Goal: Transaction & Acquisition: Purchase product/service

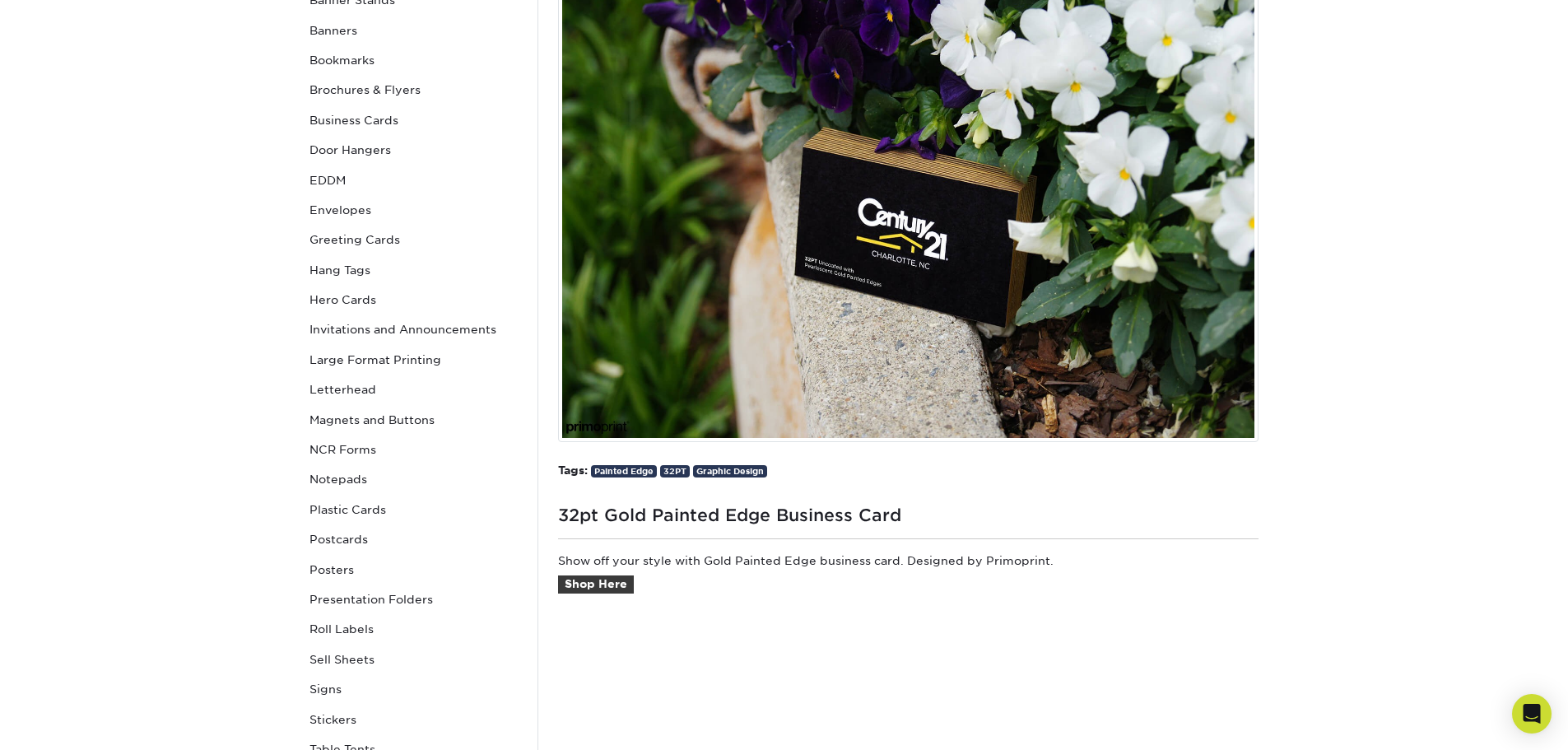
scroll to position [82, 0]
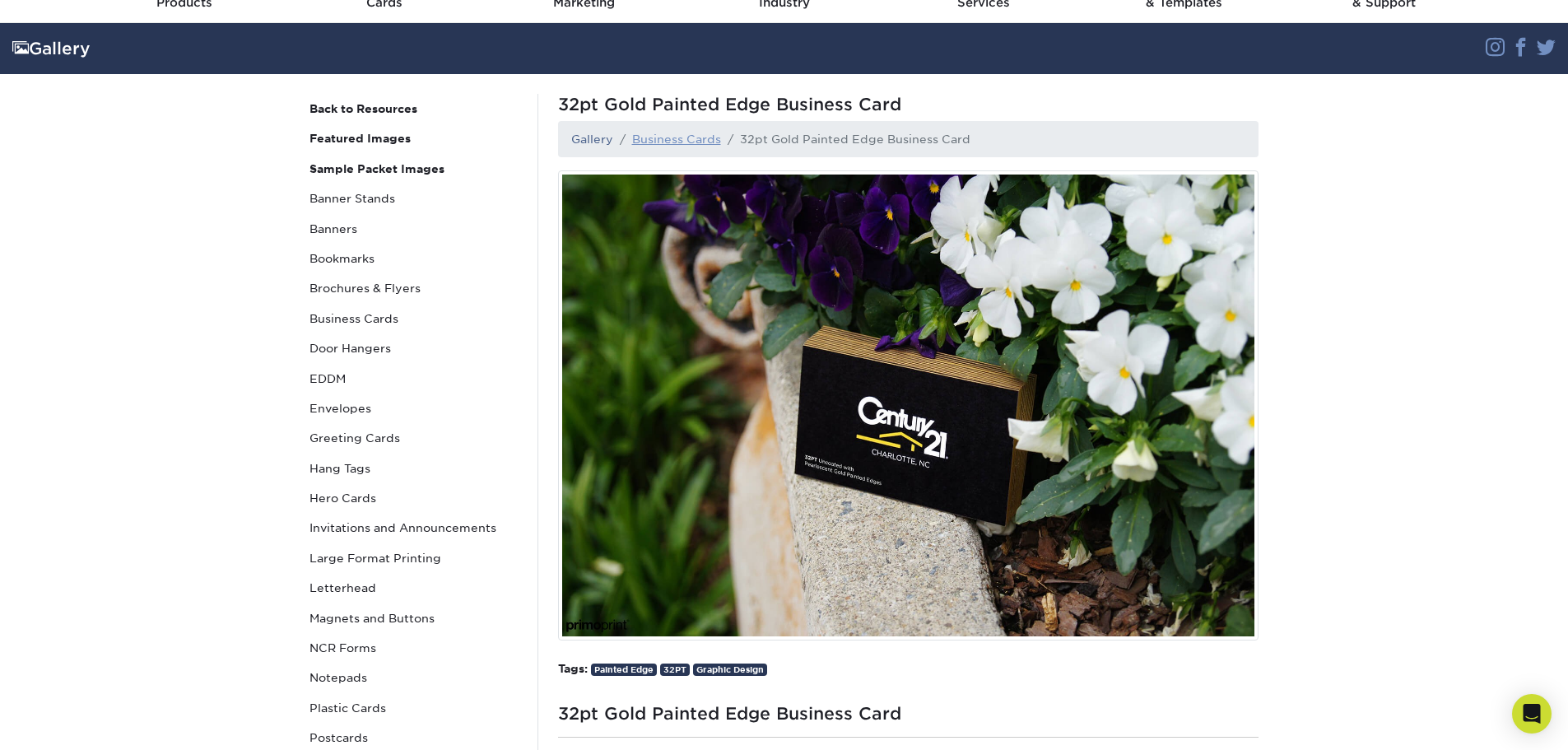
click at [699, 134] on link "Business Cards" at bounding box center [676, 139] width 89 height 13
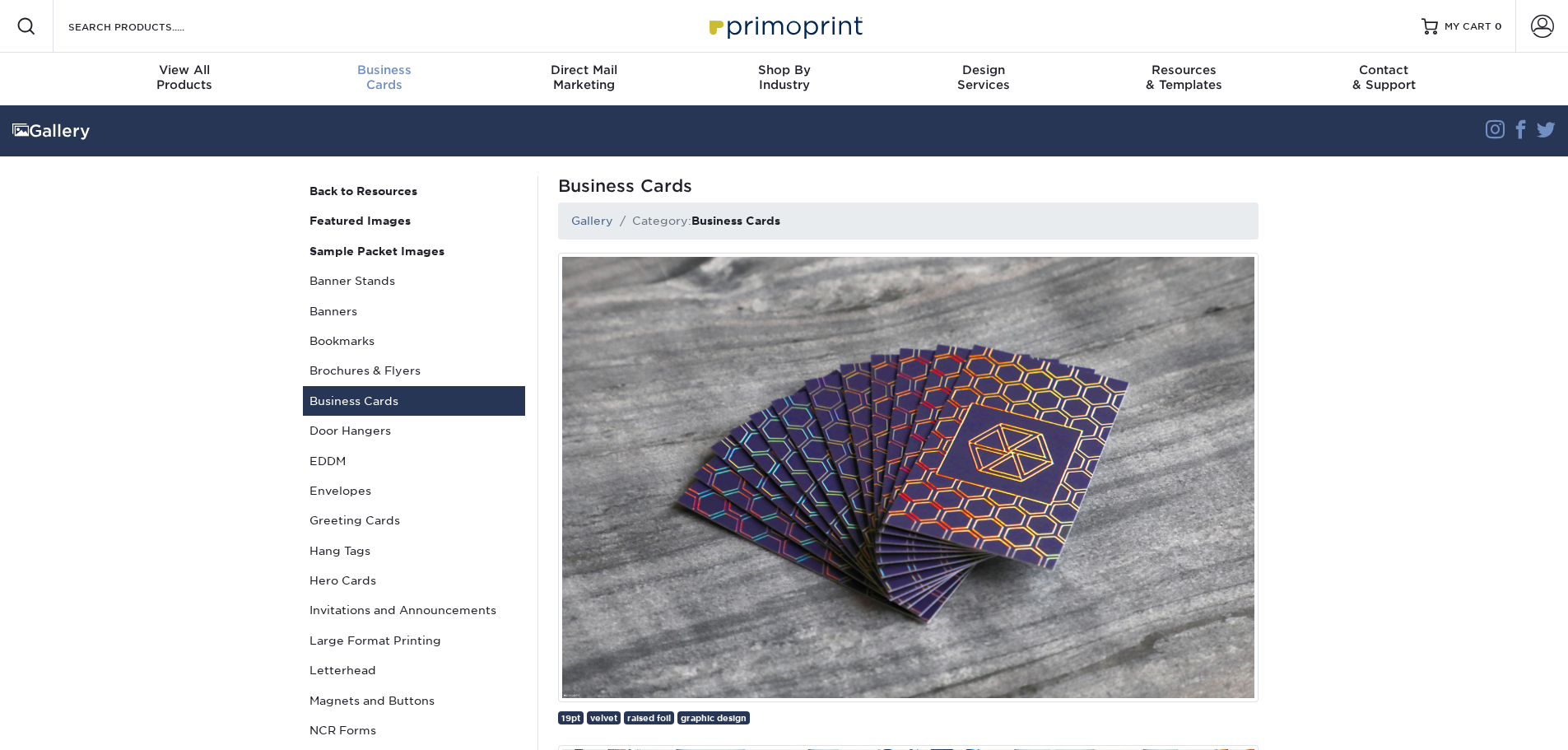
click at [381, 69] on span "Business" at bounding box center [384, 70] width 200 height 15
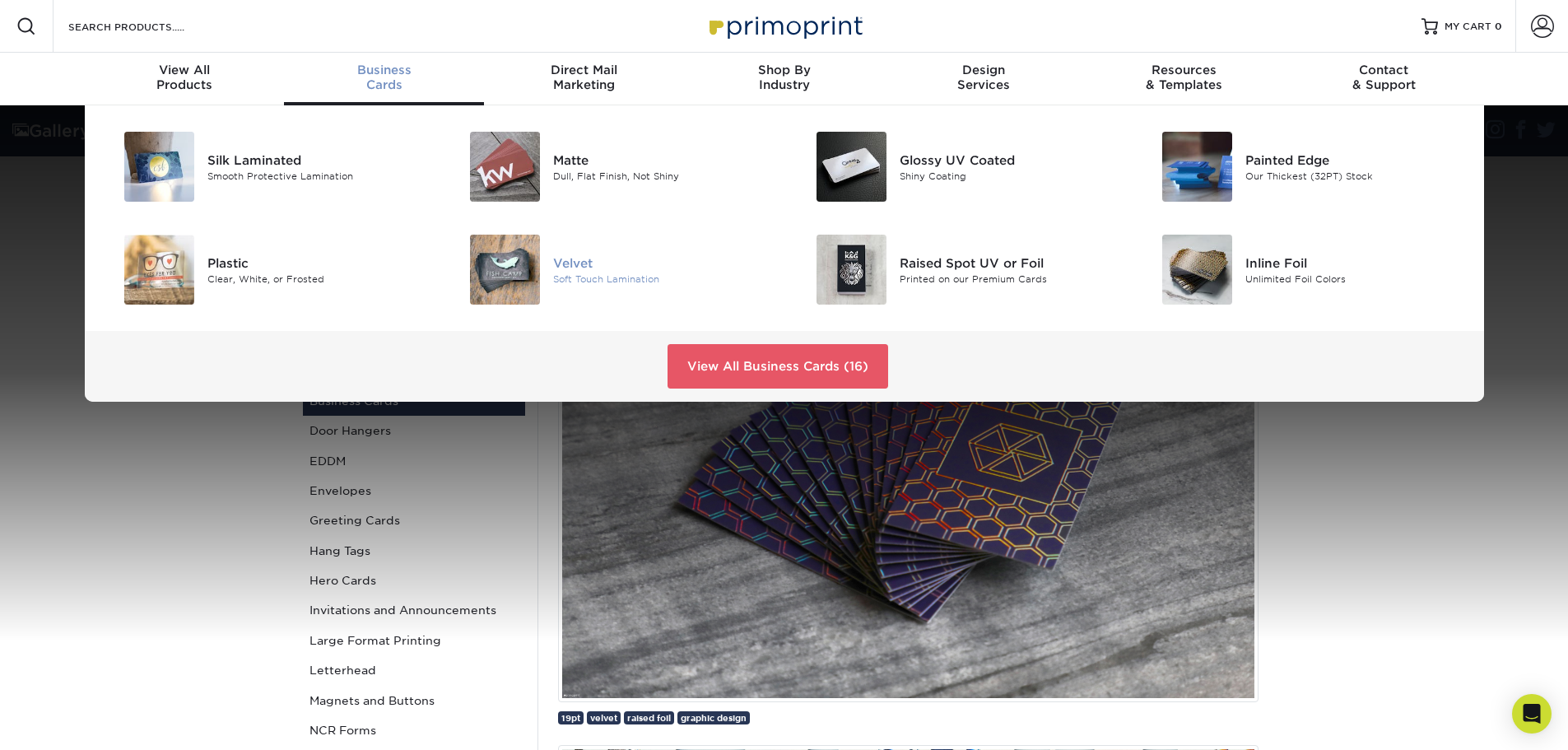
click at [597, 274] on div "Soft Touch Lamination" at bounding box center [662, 279] width 218 height 14
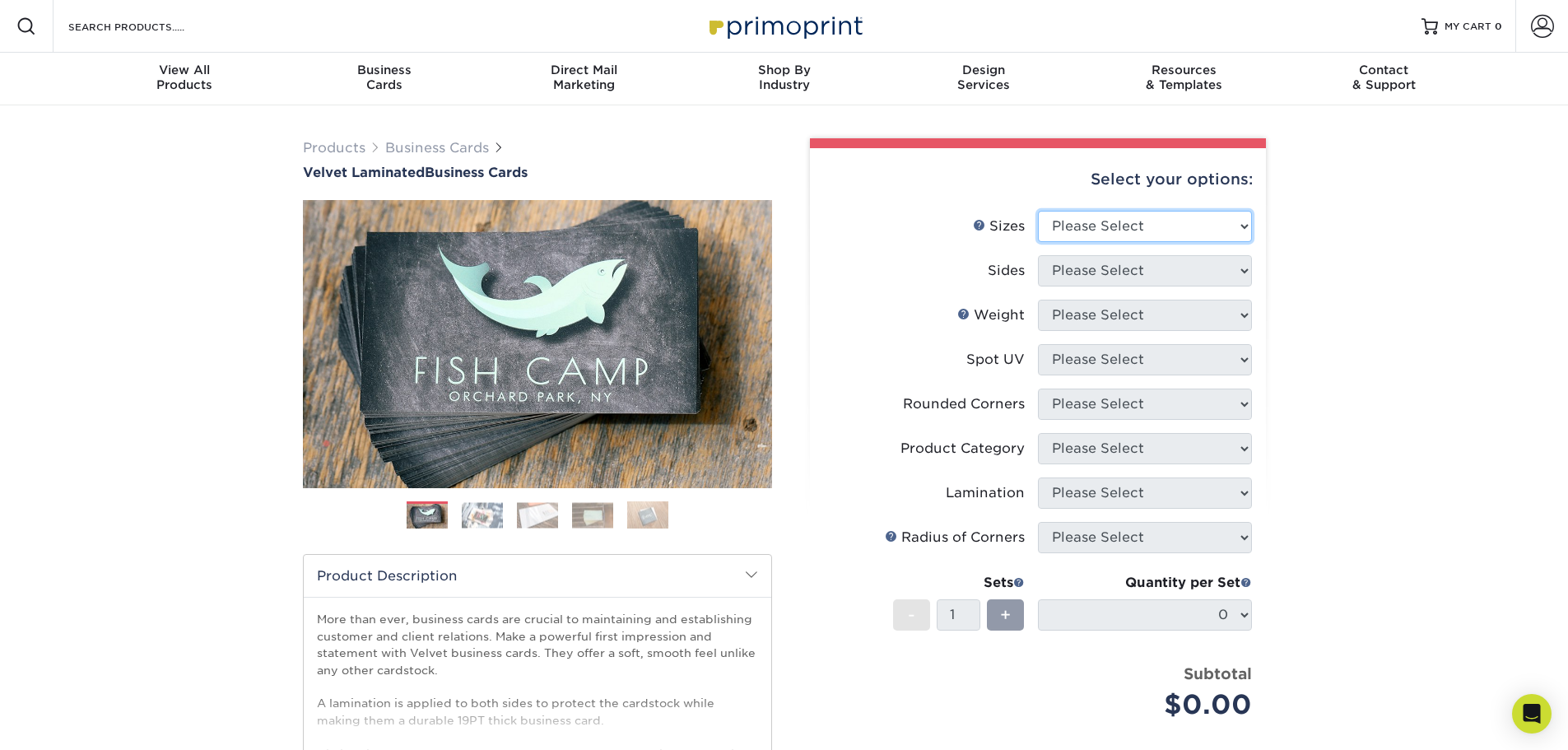
click at [1164, 216] on select "Please Select 1.5" x 3.5" - Mini 1.75" x 3.5" - Mini 2" x 2" - Square 2" x 3" -…" at bounding box center [1144, 225] width 214 height 31
select select "2.00x3.50"
click at [1038, 210] on select "Please Select 1.5" x 3.5" - Mini 1.75" x 3.5" - Mini 2" x 2" - Square 2" x 3" -…" at bounding box center [1144, 225] width 214 height 31
click at [1162, 264] on select "Please Select Print Both Sides Print Front Only" at bounding box center [1144, 270] width 214 height 31
select select "13abbda7-1d64-4f25-8bb2-c179b224825d"
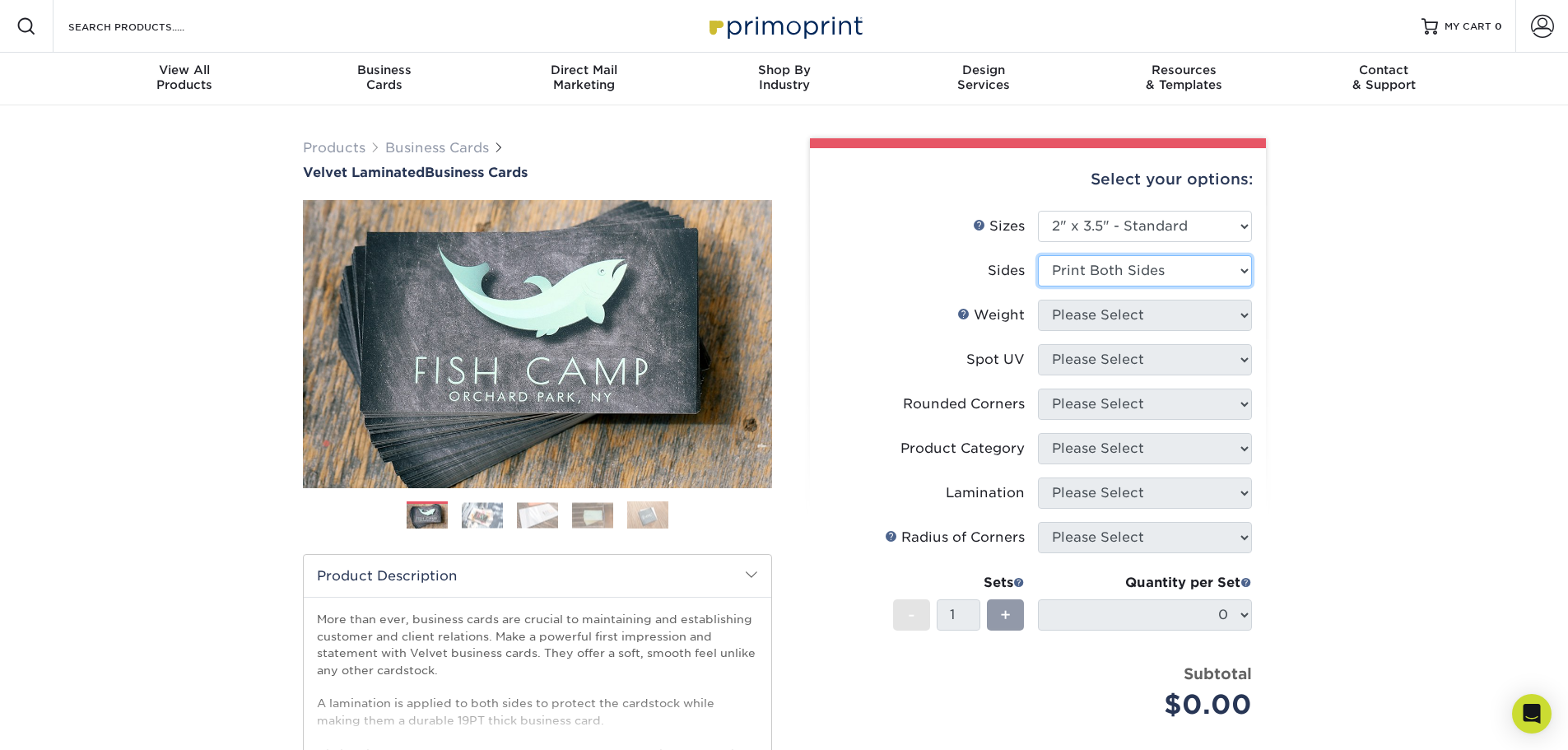
click at [1038, 255] on select "Please Select Print Both Sides Print Front Only" at bounding box center [1144, 270] width 214 height 31
click at [1156, 316] on select "Please Select 16PT" at bounding box center [1144, 315] width 214 height 31
select select "16PT"
click at [1038, 300] on select "Please Select 16PT" at bounding box center [1144, 315] width 214 height 31
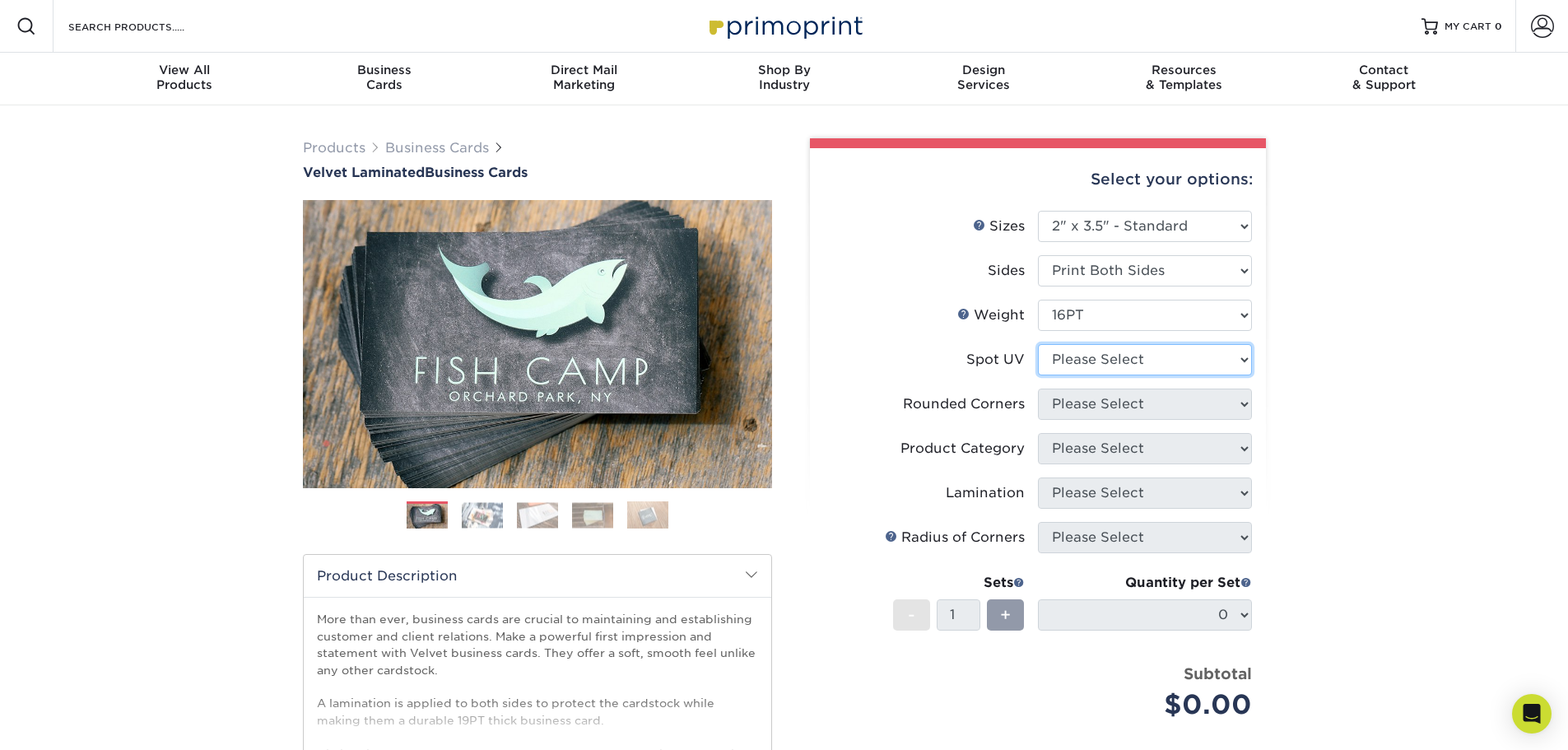
click at [1148, 361] on select "Please Select No Spot UV Front and Back (Both Sides) Front Only Back Only" at bounding box center [1144, 359] width 214 height 31
select select "1"
click at [1038, 344] on select "Please Select No Spot UV Front and Back (Both Sides) Front Only Back Only" at bounding box center [1144, 359] width 214 height 31
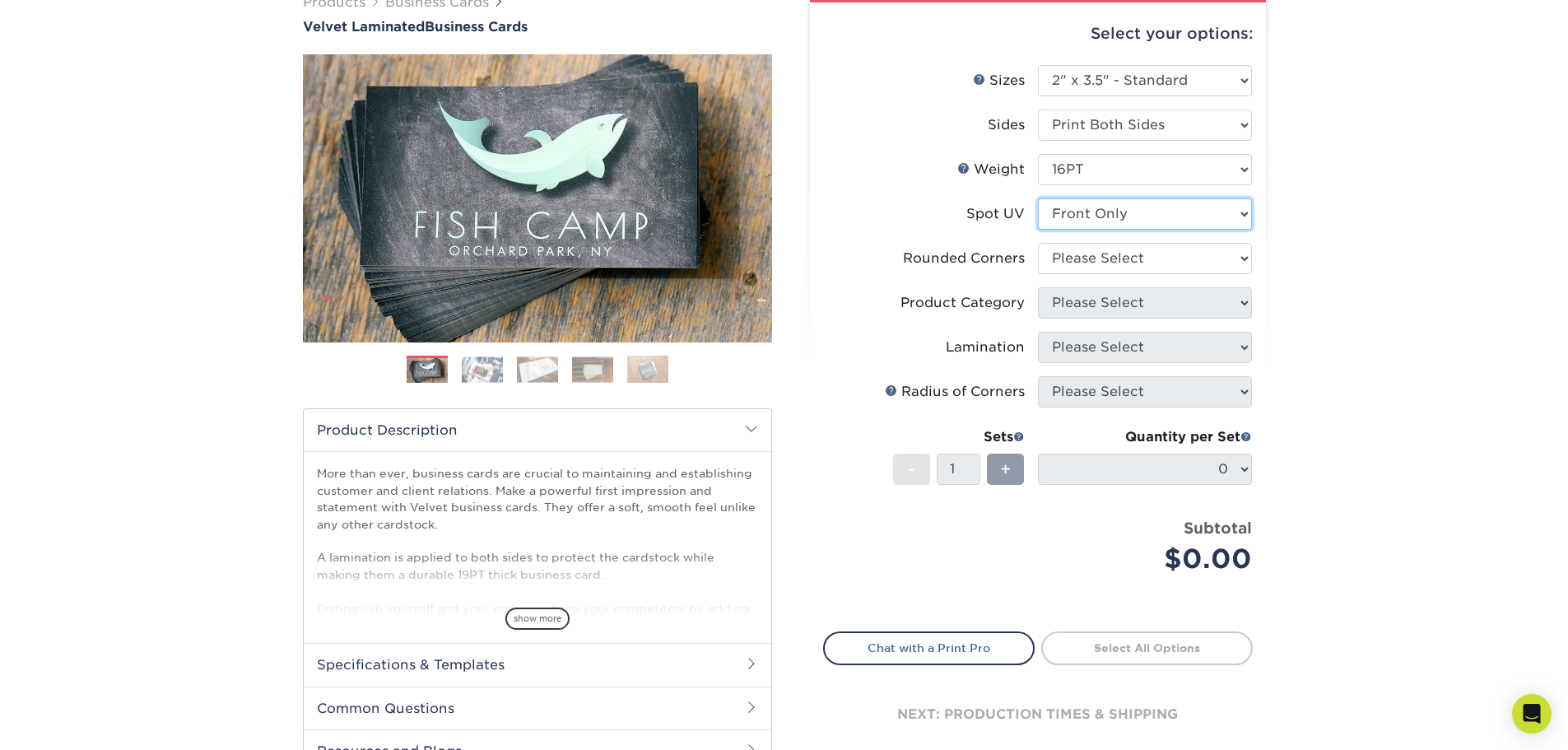
scroll to position [247, 0]
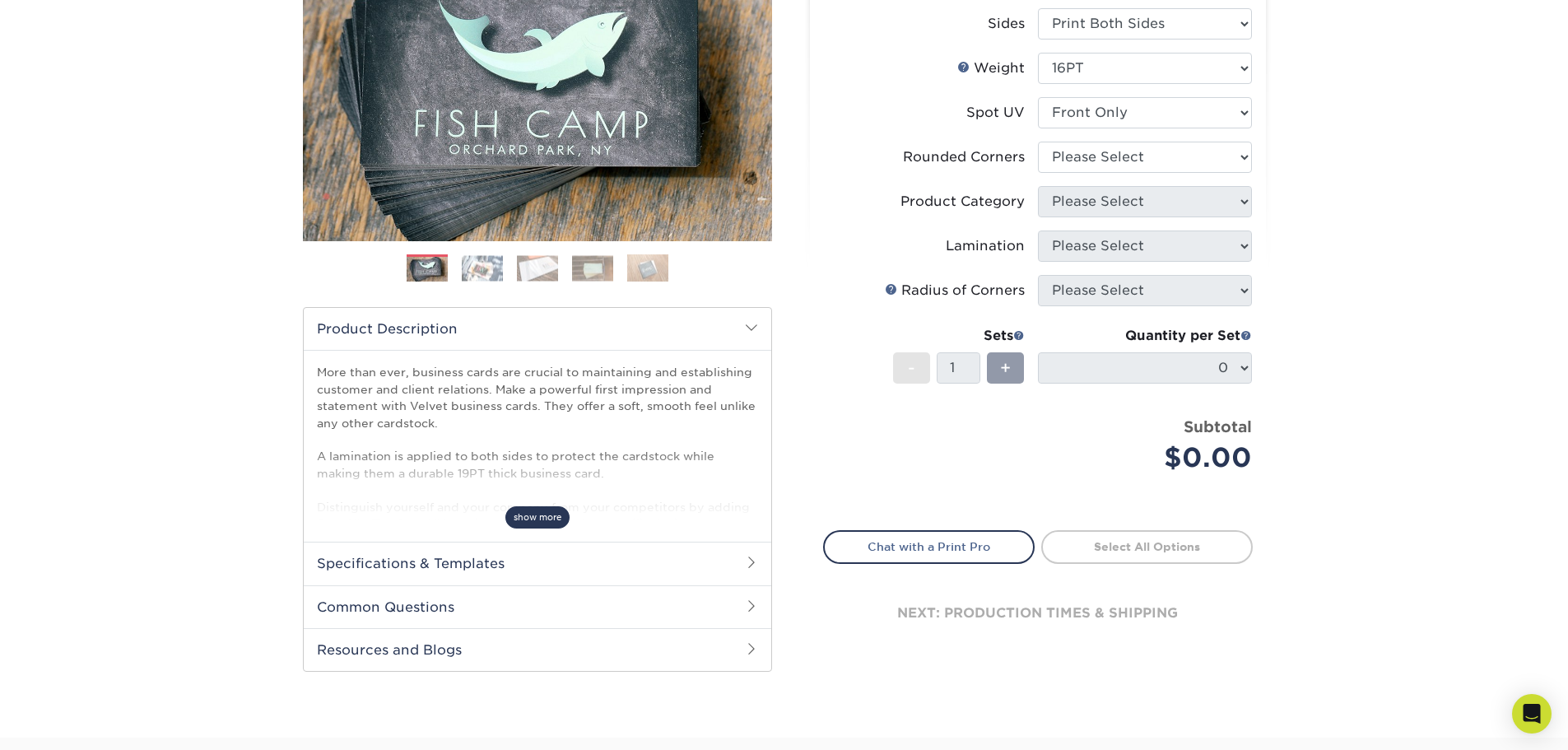
click at [537, 513] on span "show more" at bounding box center [538, 518] width 65 height 22
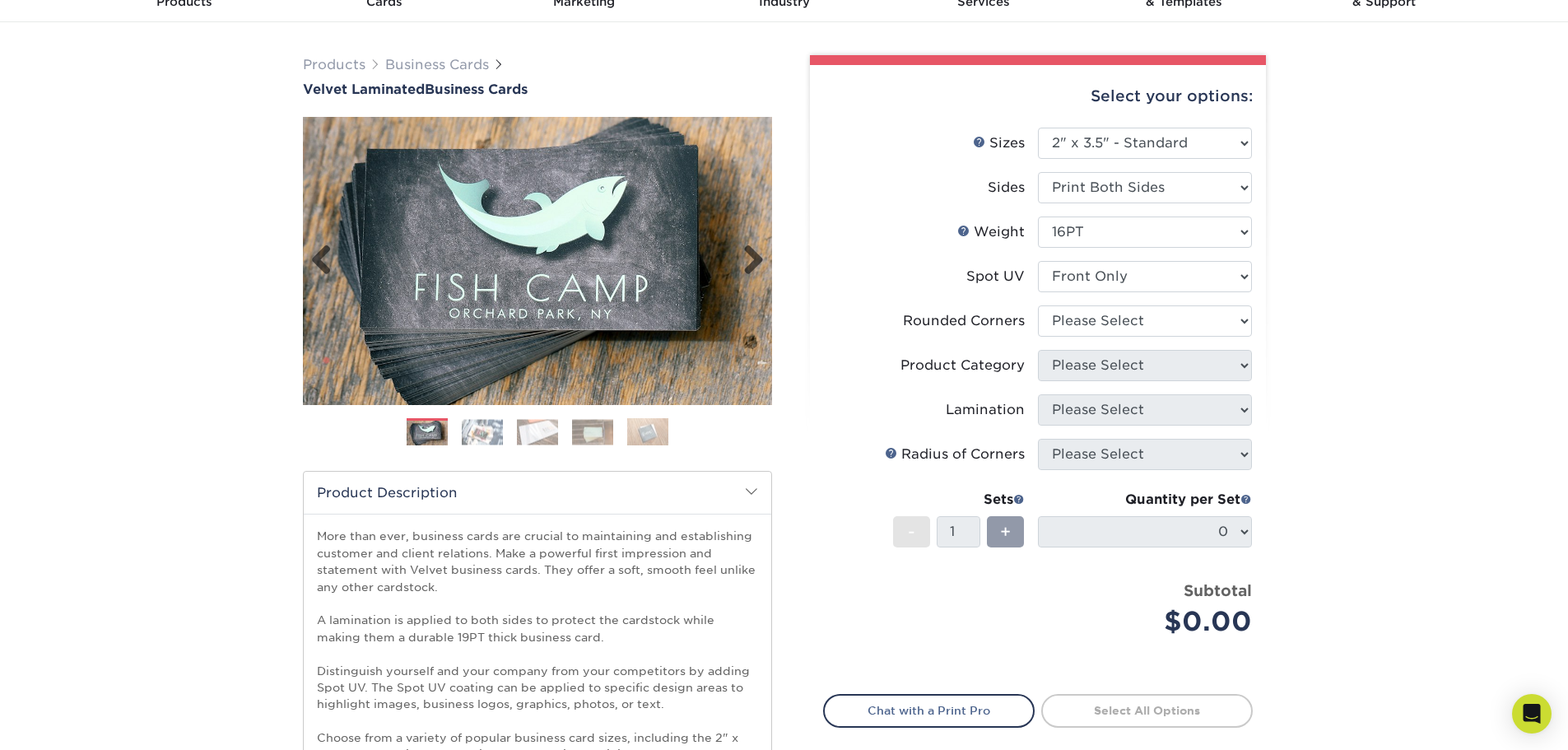
scroll to position [82, 0]
click at [748, 260] on link "Next" at bounding box center [747, 261] width 33 height 33
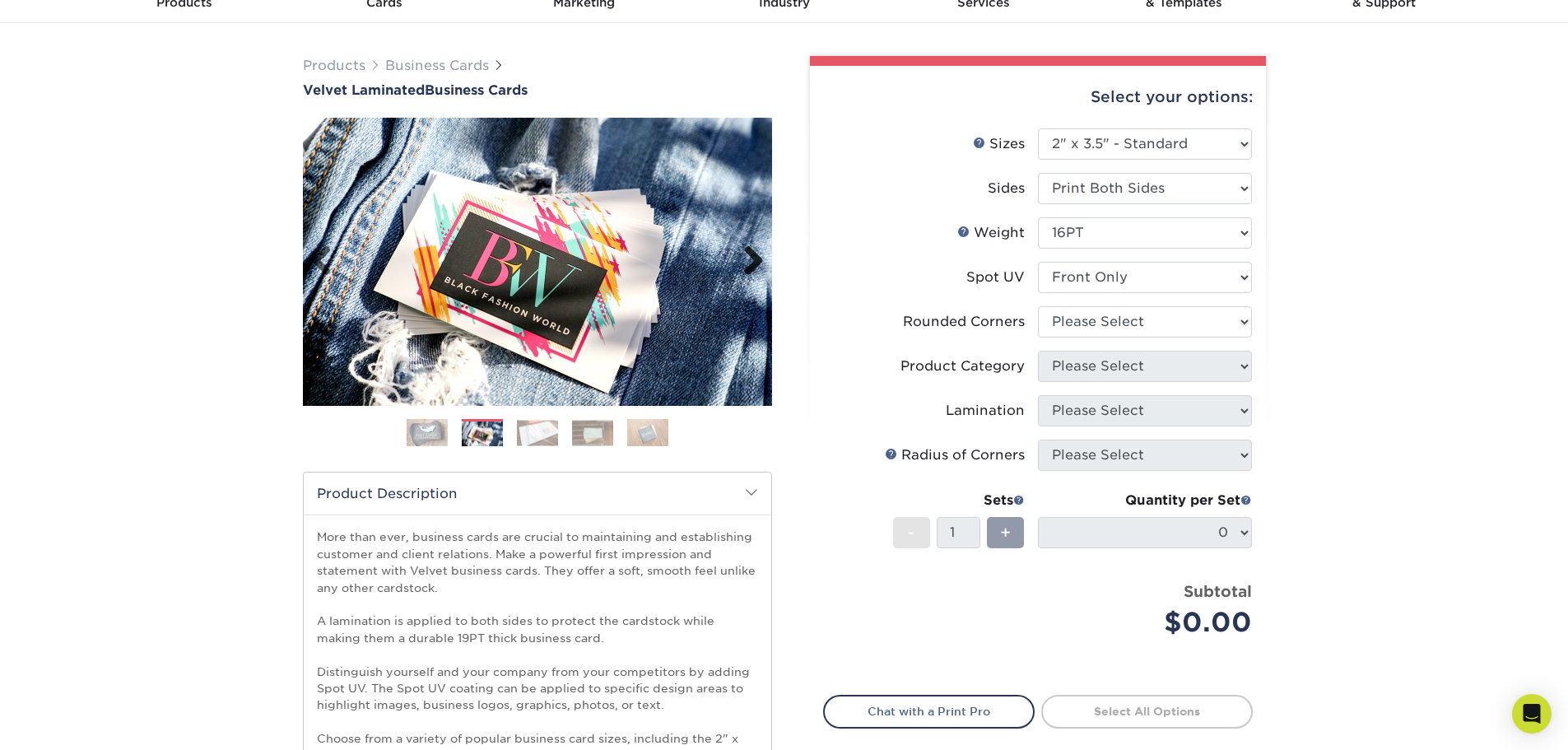
click at [748, 260] on link "Next" at bounding box center [747, 261] width 33 height 33
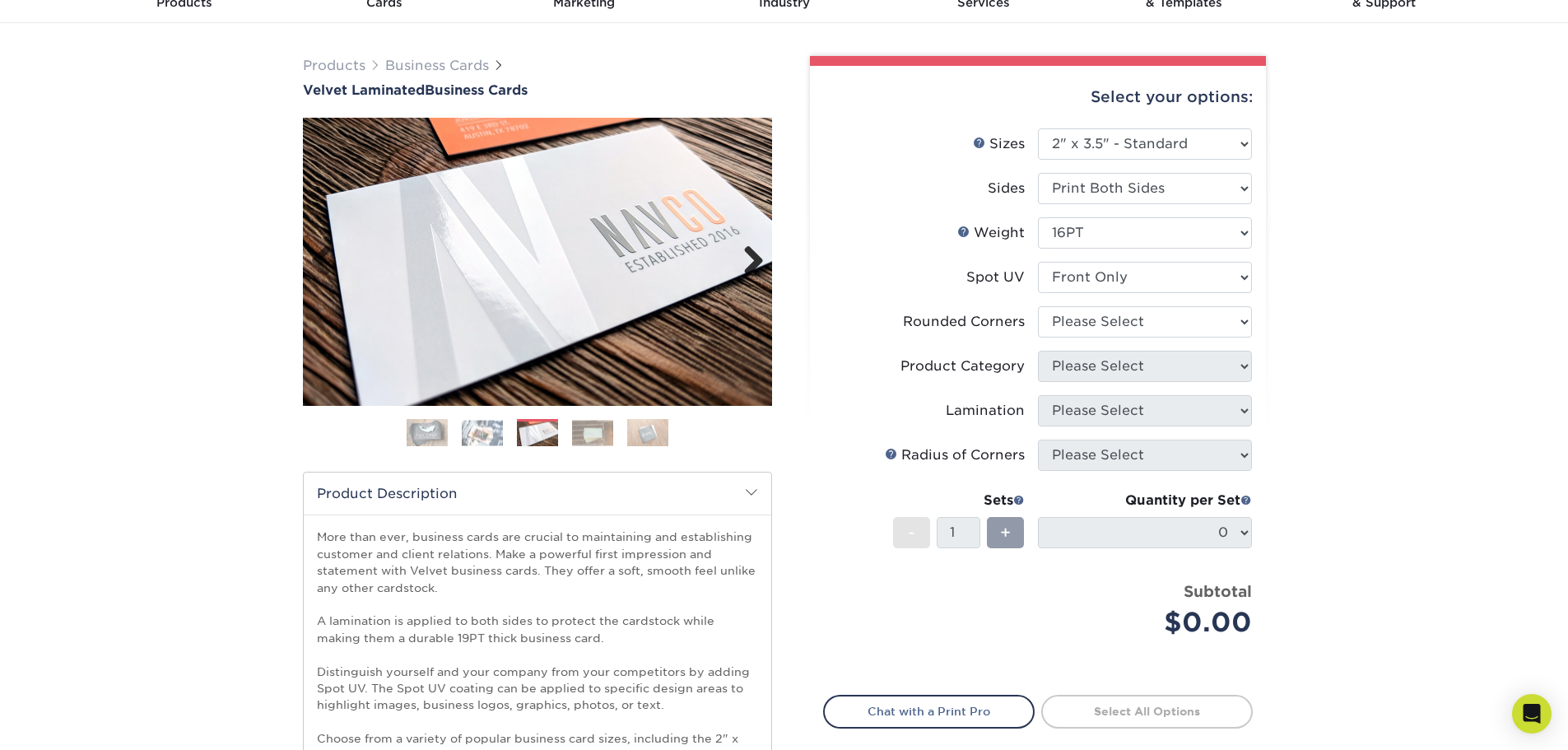
click at [748, 260] on link "Next" at bounding box center [747, 261] width 33 height 33
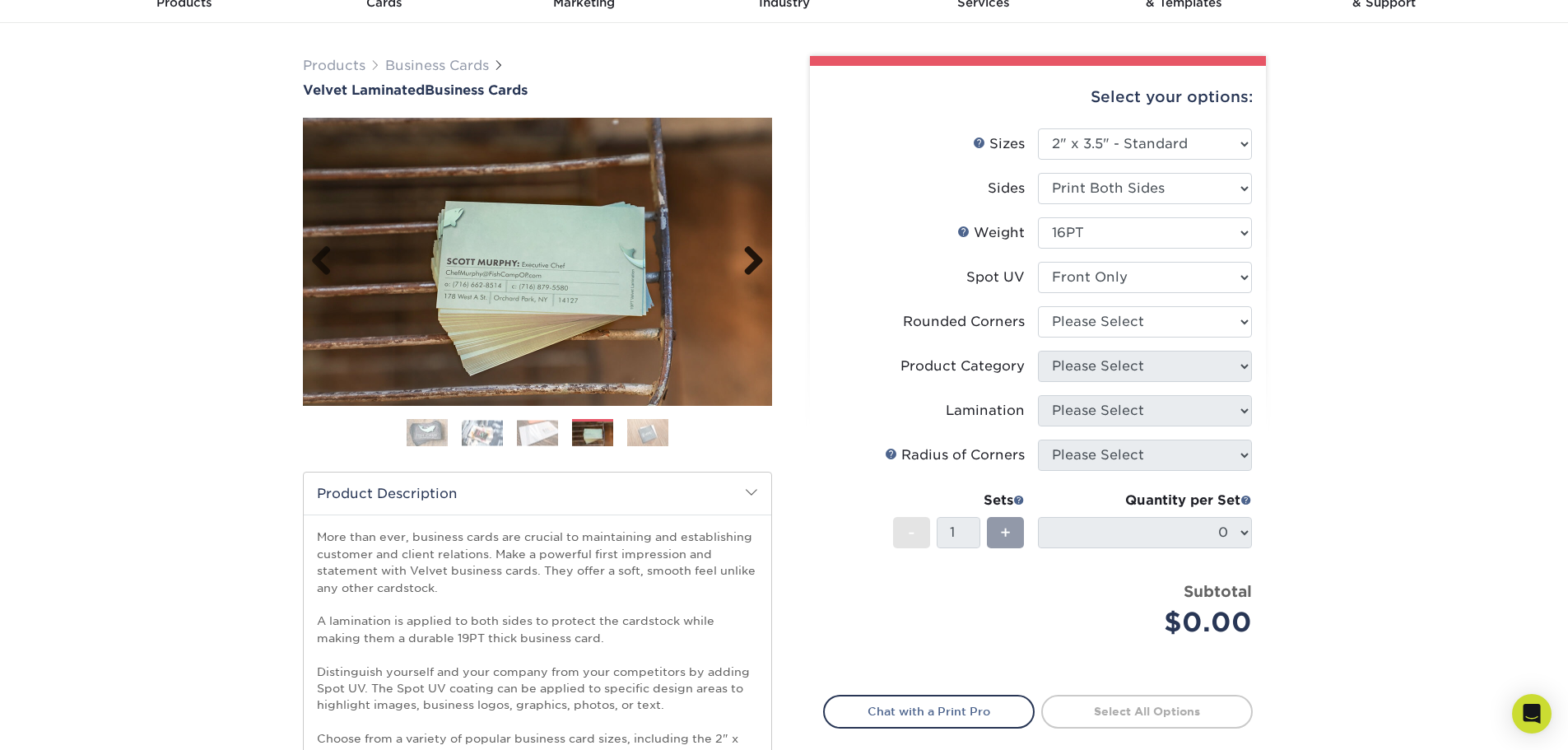
click at [748, 260] on link "Next" at bounding box center [747, 261] width 33 height 33
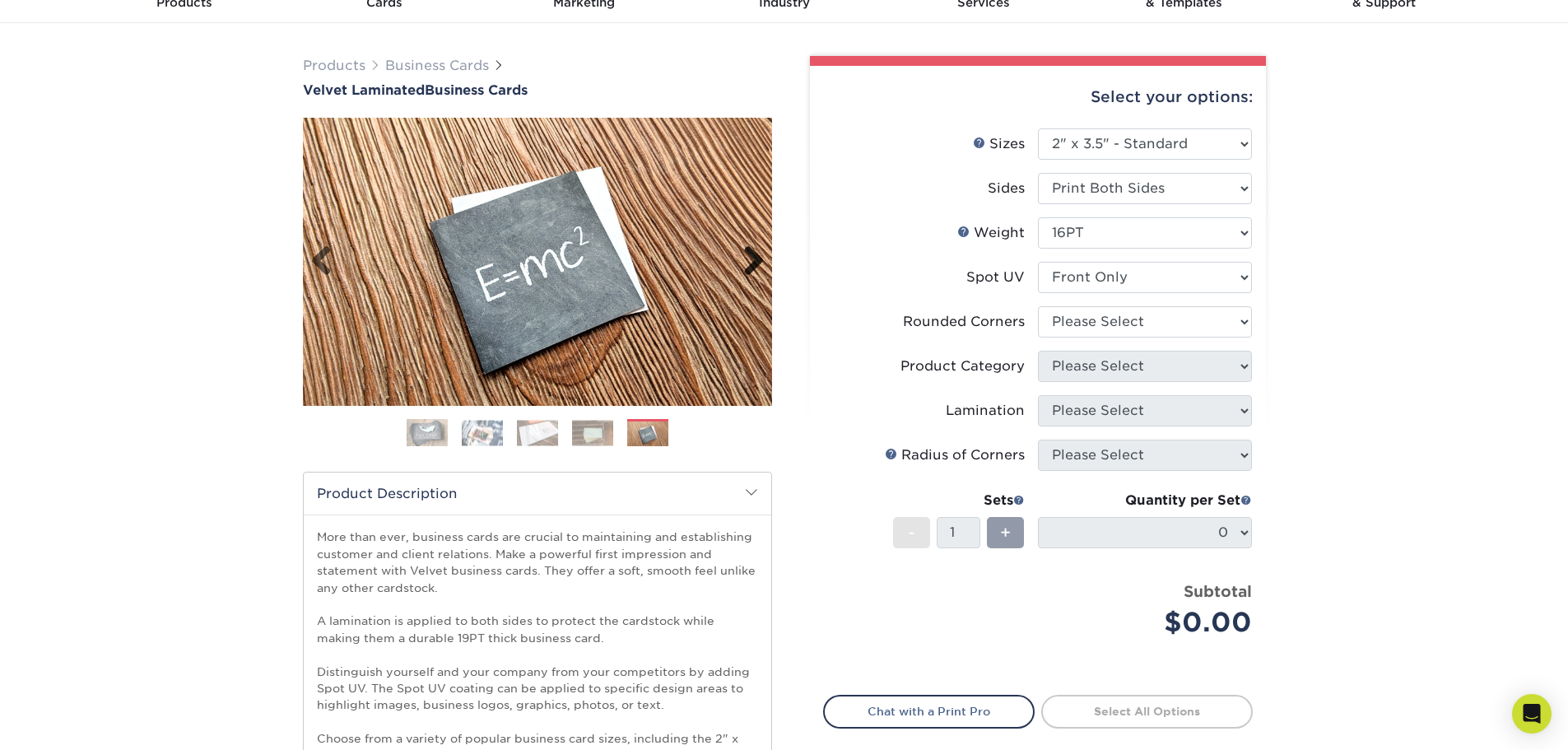
click at [748, 260] on link "Next" at bounding box center [747, 261] width 33 height 33
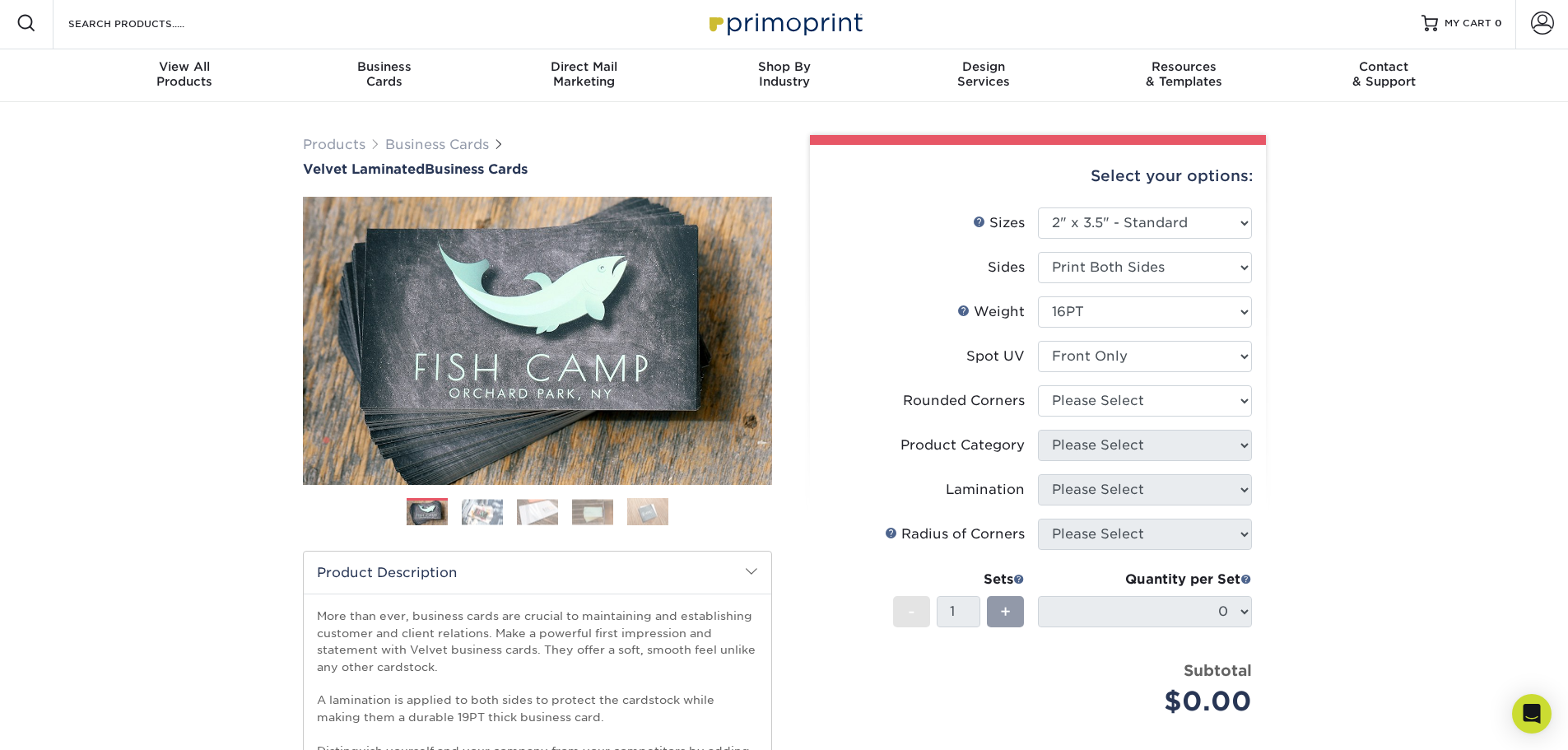
scroll to position [0, 0]
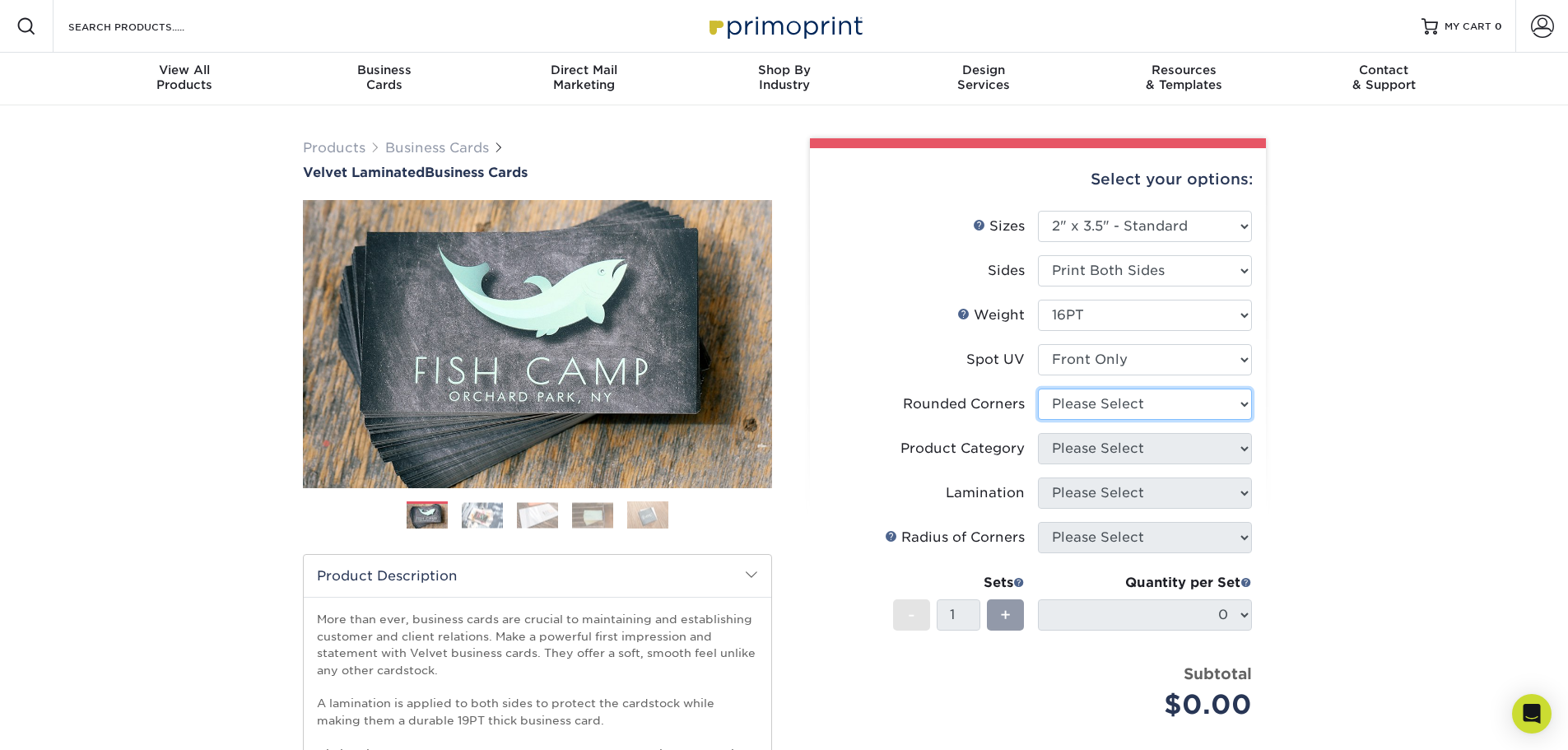
click at [1132, 403] on select "Please Select Yes - Round 2 Corners Yes - Round 4 Corners No" at bounding box center [1144, 404] width 214 height 31
select select "0"
click at [1038, 389] on select "Please Select Yes - Round 2 Corners Yes - Round 4 Corners No" at bounding box center [1144, 404] width 214 height 31
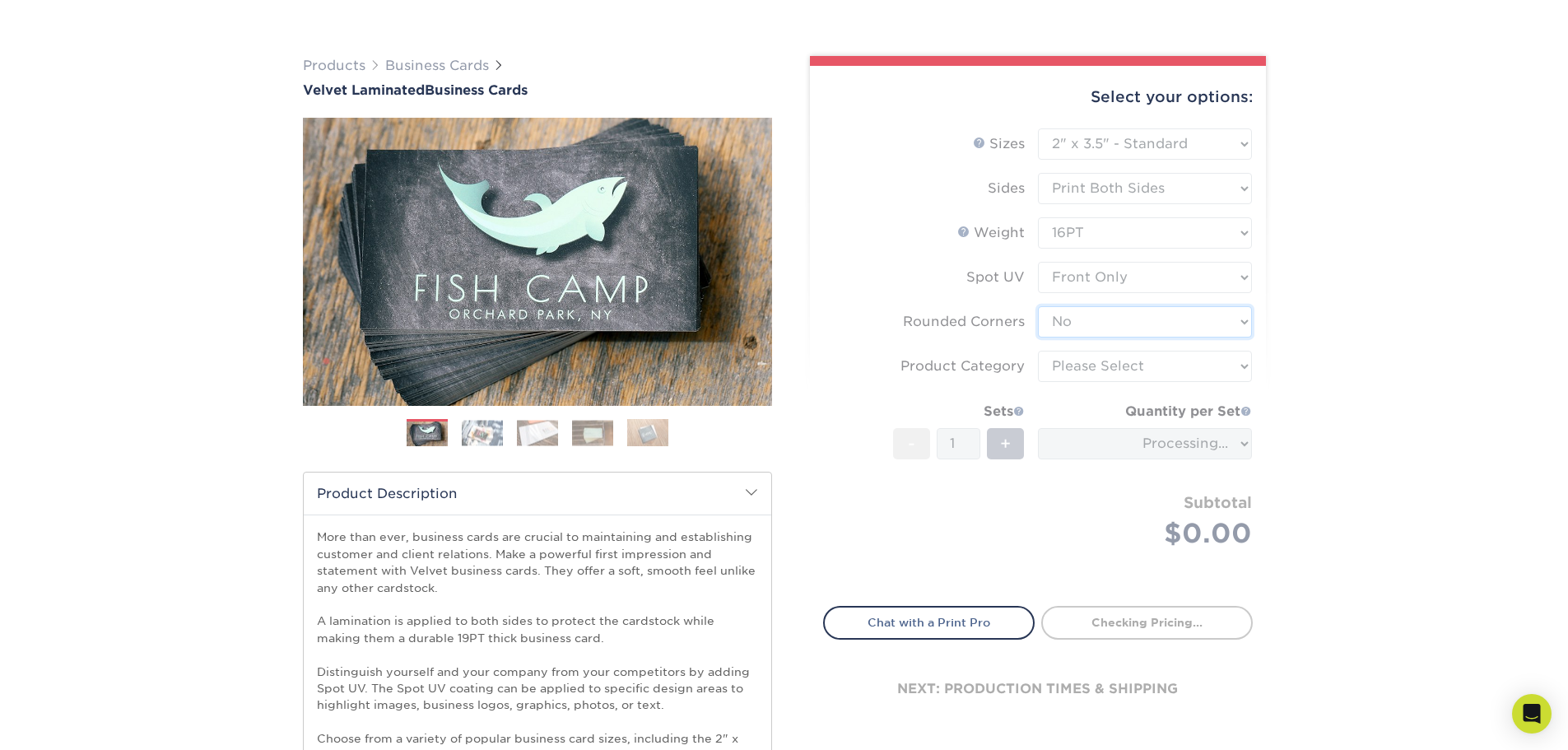
scroll to position [165, 0]
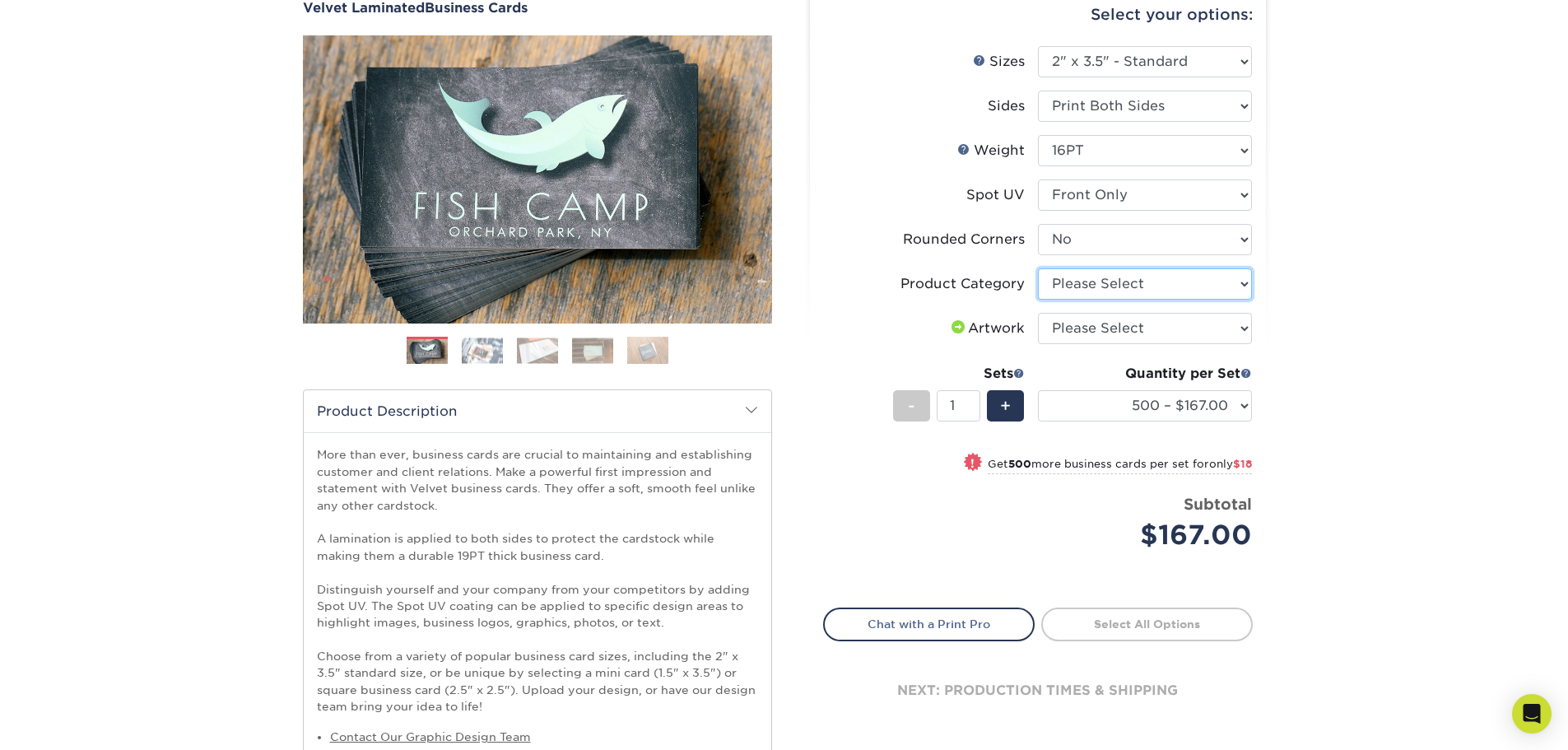
click at [1163, 289] on select "Please Select Business Cards" at bounding box center [1144, 283] width 214 height 31
select select "3b5148f1-0588-4f88-a218-97bcfdce65c1"
click at [1038, 268] on select "Please Select Business Cards" at bounding box center [1144, 283] width 214 height 31
click at [1173, 325] on select "Please Select I will upload files I need a design - $100" at bounding box center [1144, 328] width 214 height 31
select select "upload"
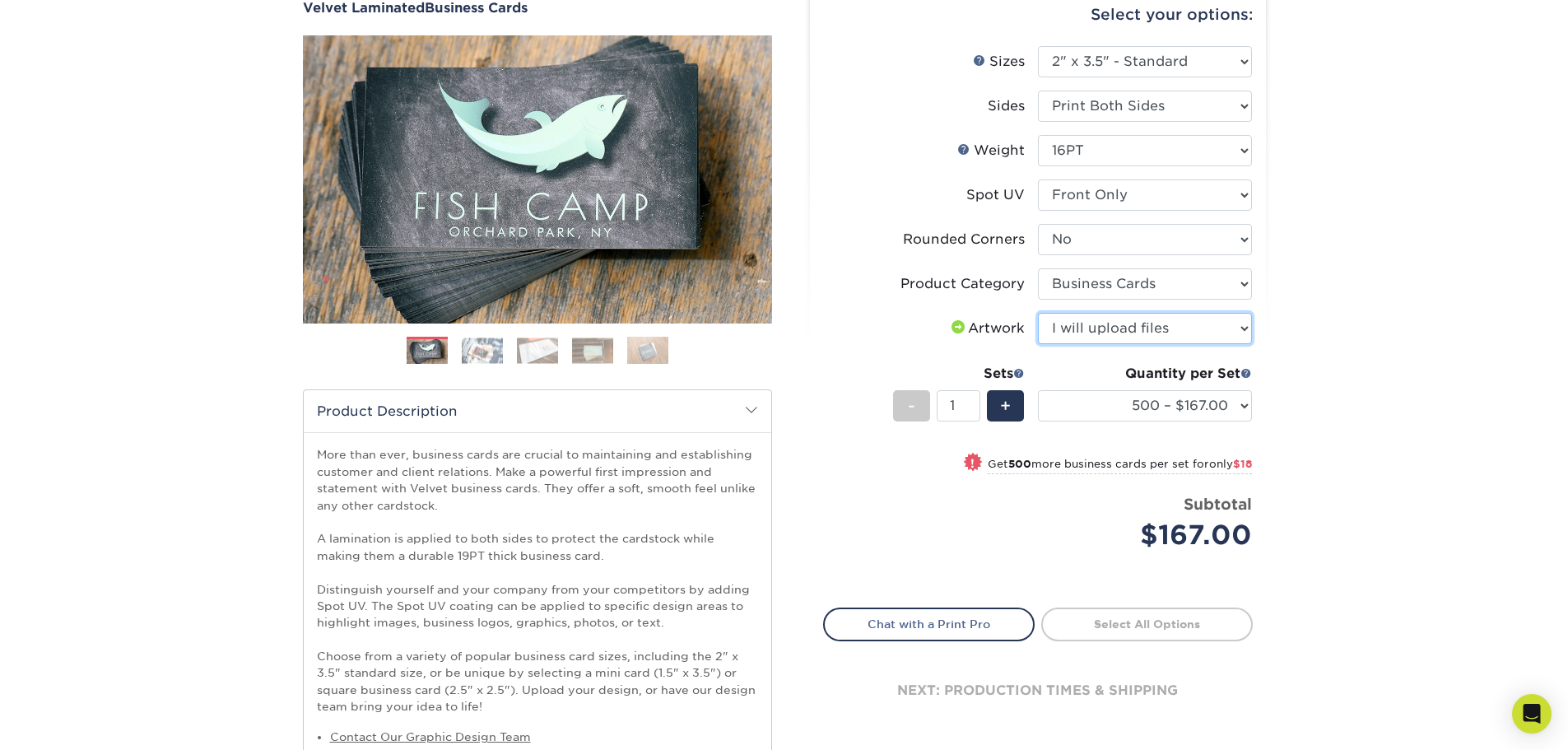
click at [1038, 313] on select "Please Select I will upload files I need a design - $100" at bounding box center [1144, 328] width 214 height 31
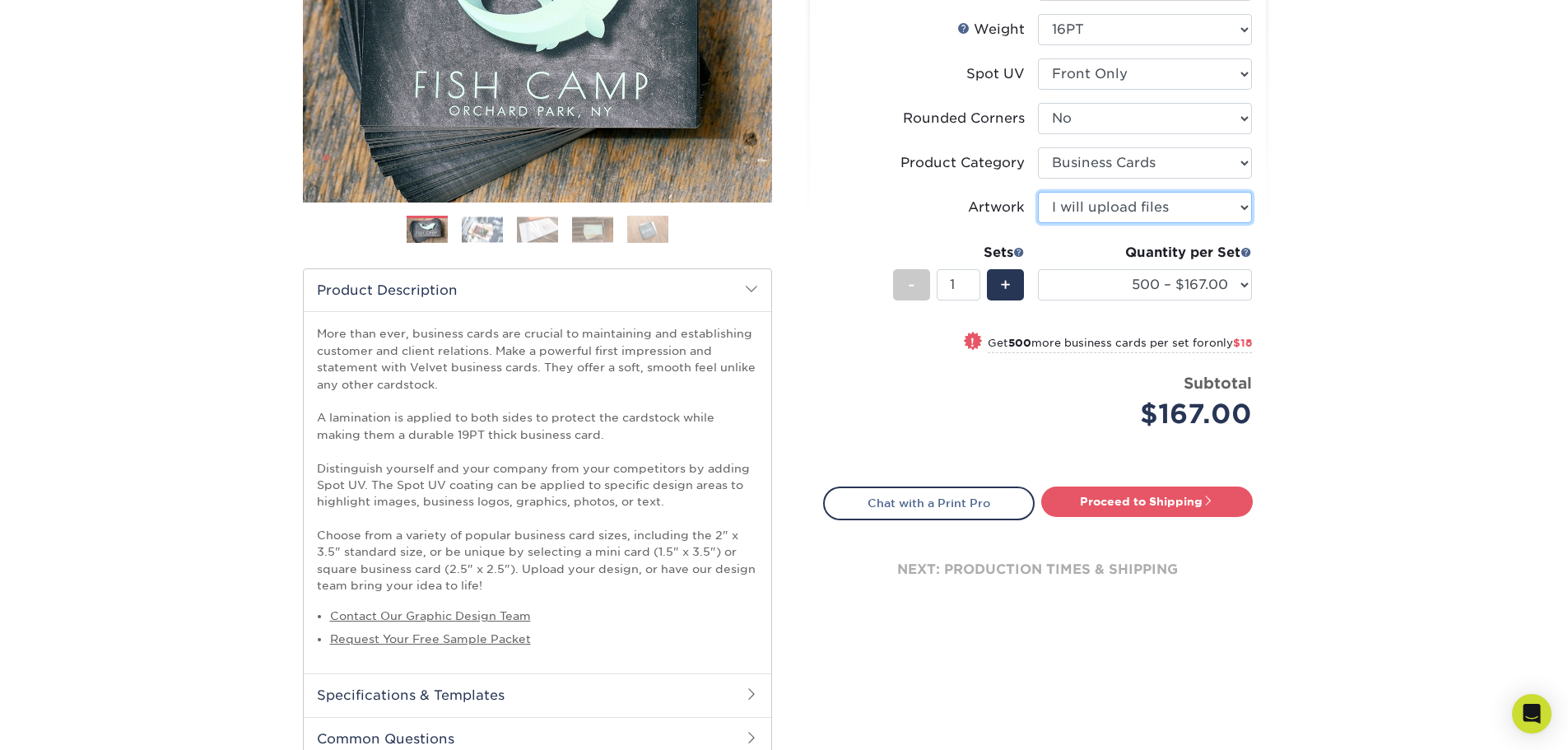
scroll to position [329, 0]
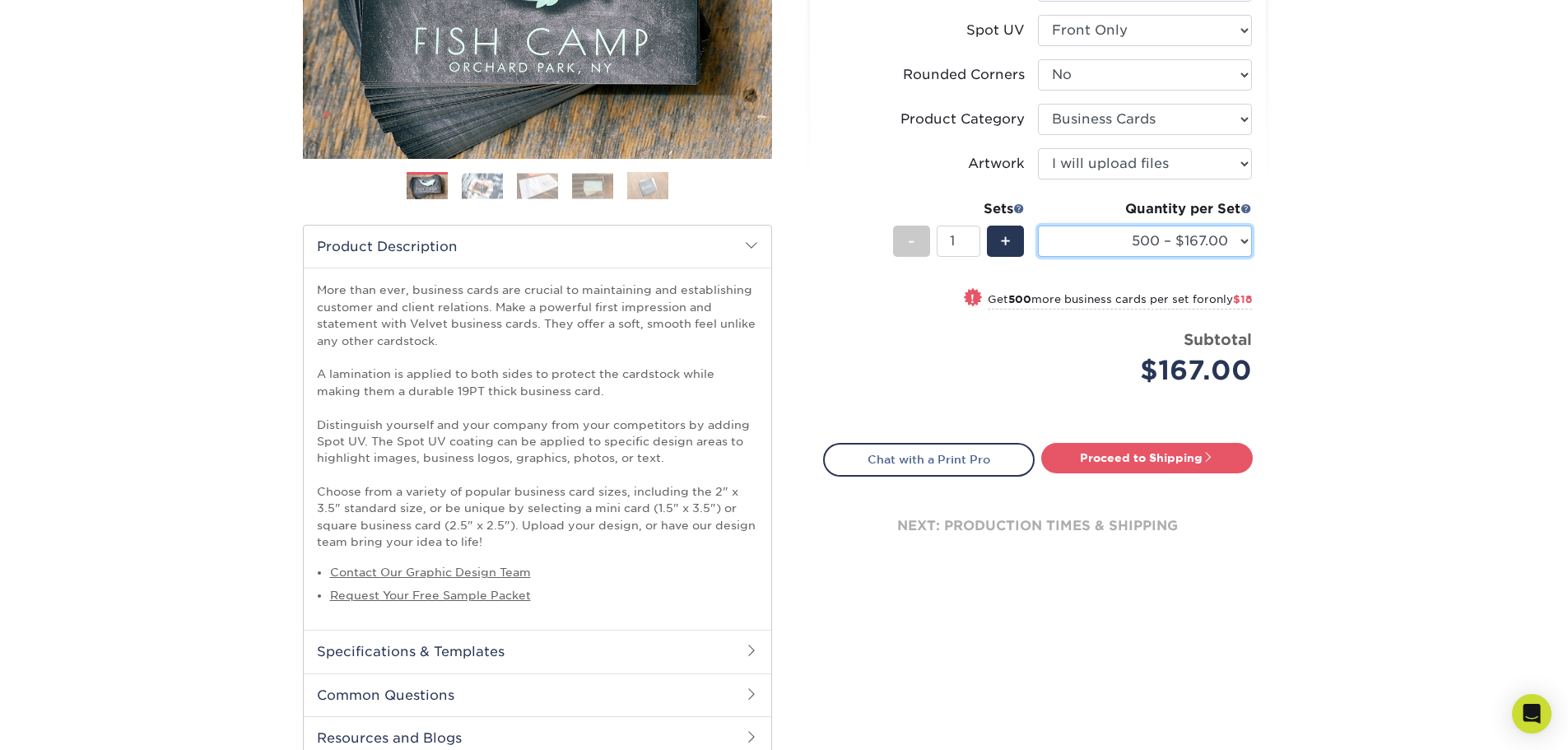
click at [1244, 239] on select "500 – $167.00 1000 – $185.00 2500 – $439.00 5000 – $733.00 10000 – $1307.00" at bounding box center [1144, 240] width 214 height 31
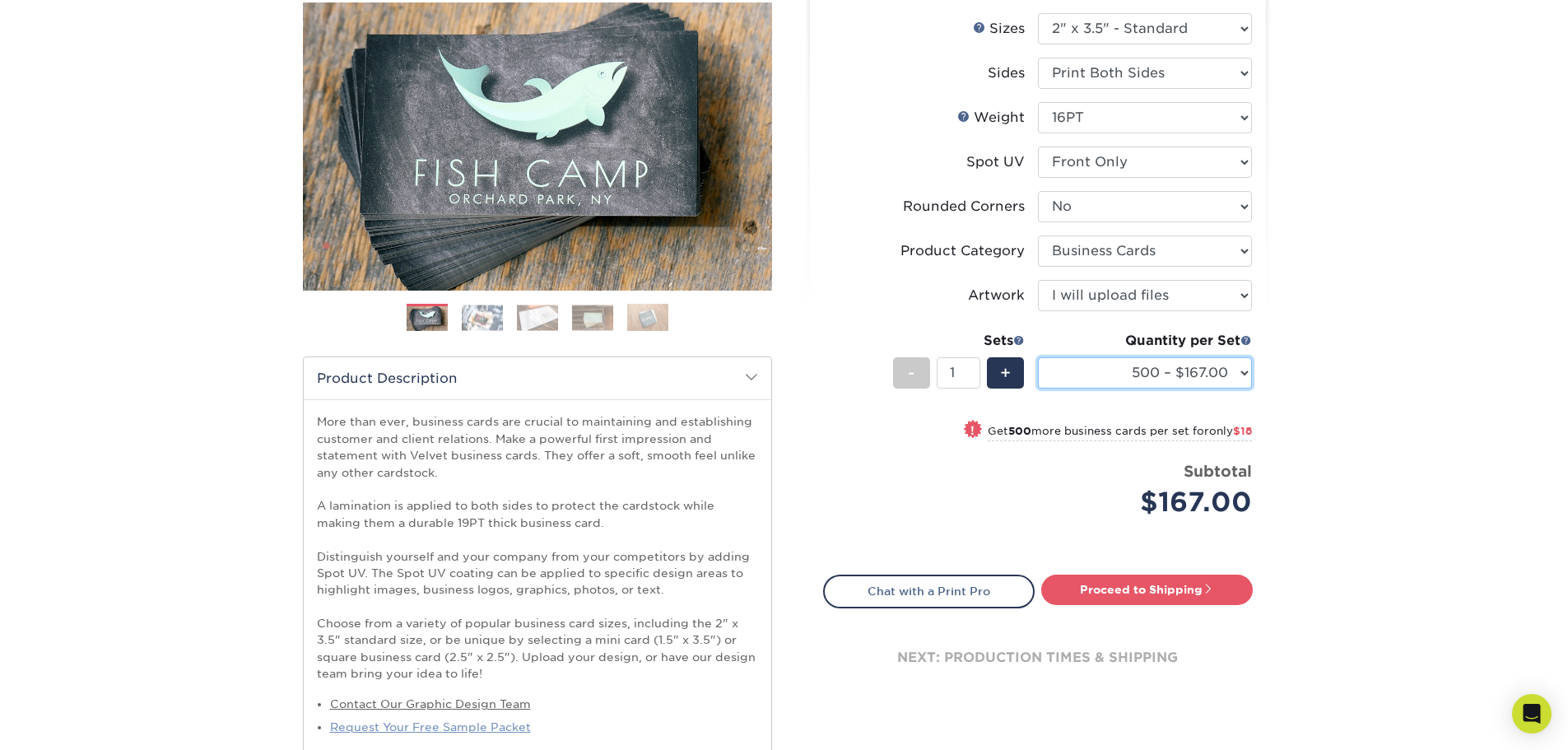
scroll to position [0, 0]
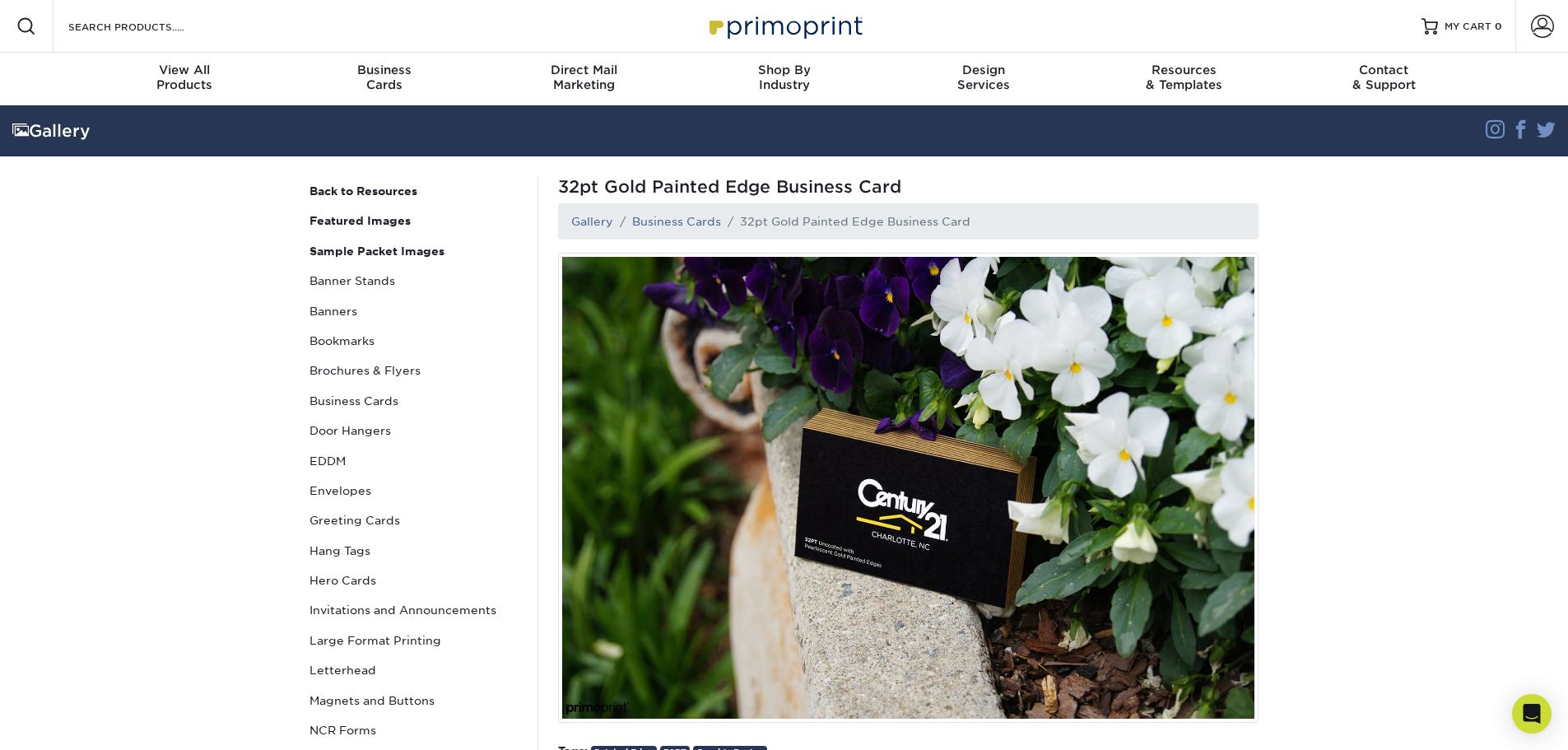
scroll to position [82, 0]
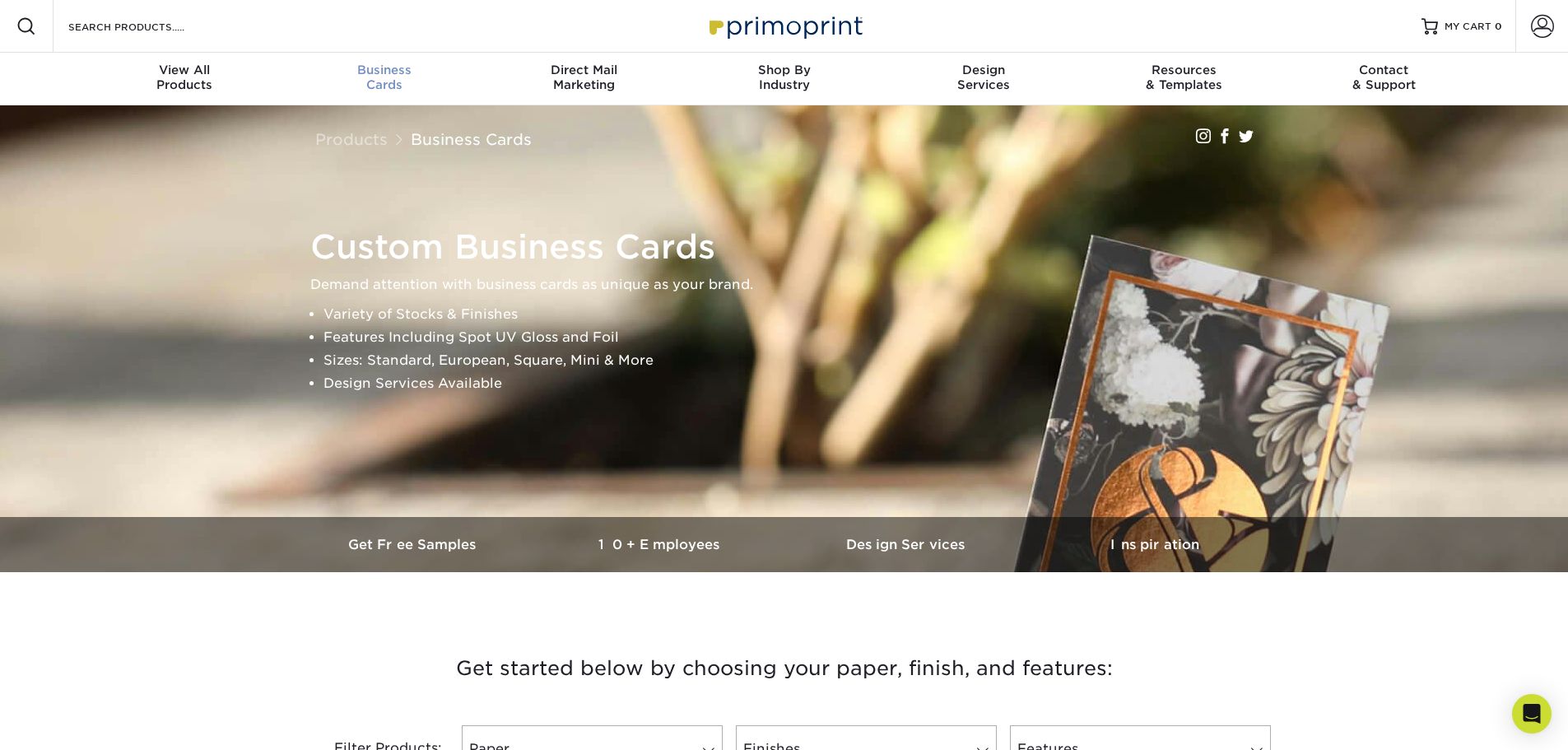
click at [382, 75] on span "Business" at bounding box center [384, 70] width 200 height 15
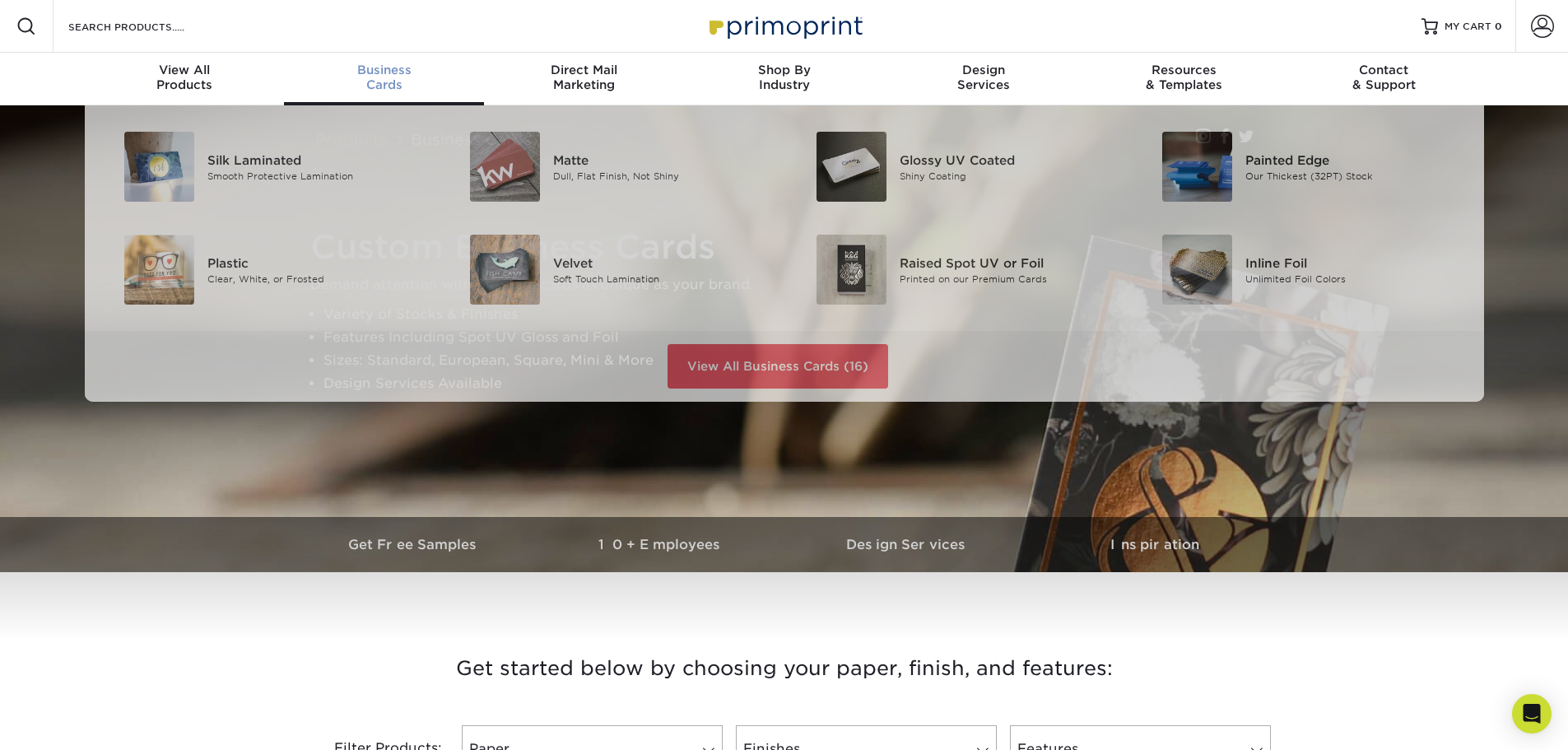
click at [380, 74] on span "Business" at bounding box center [384, 70] width 200 height 15
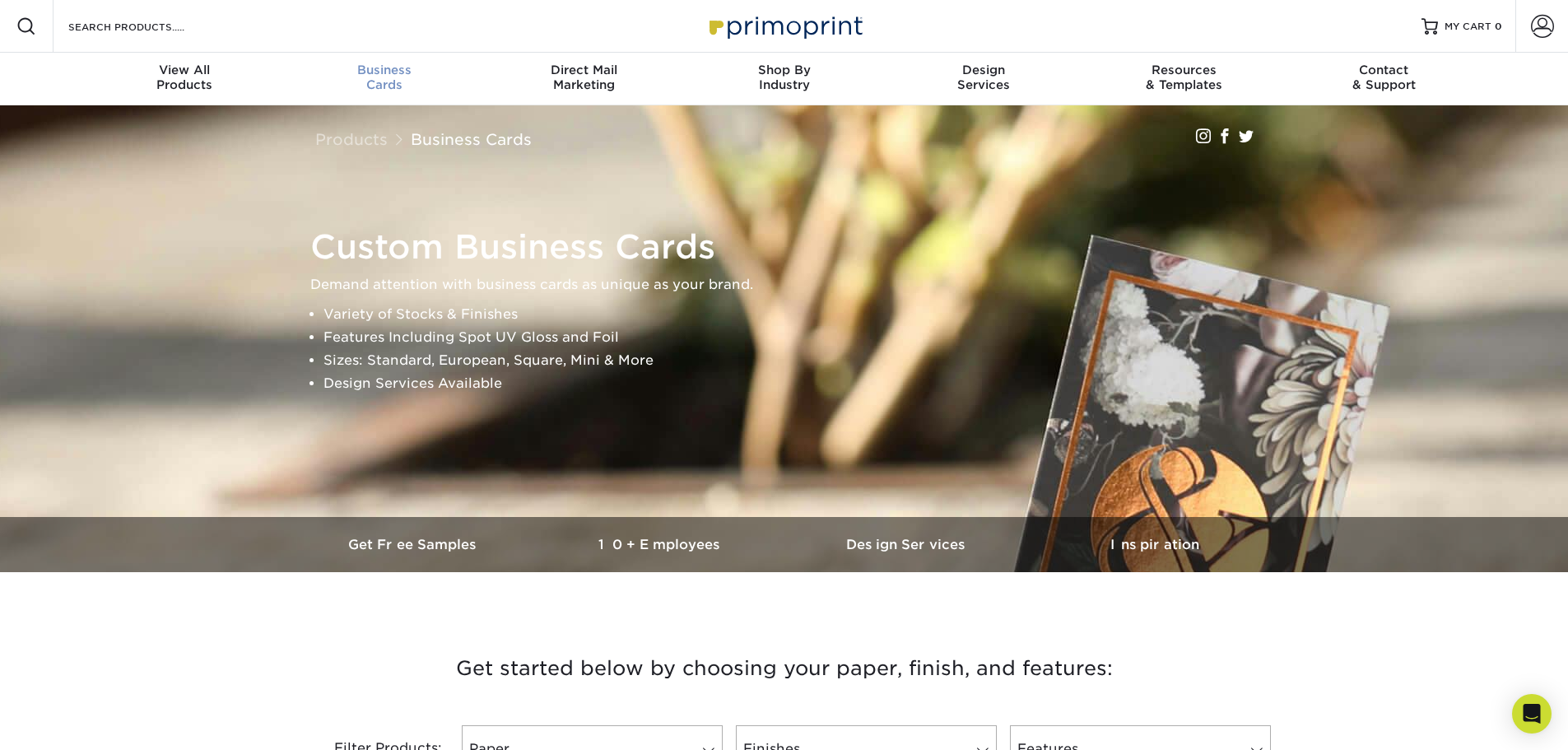
click at [363, 88] on div "Business Cards" at bounding box center [384, 78] width 200 height 30
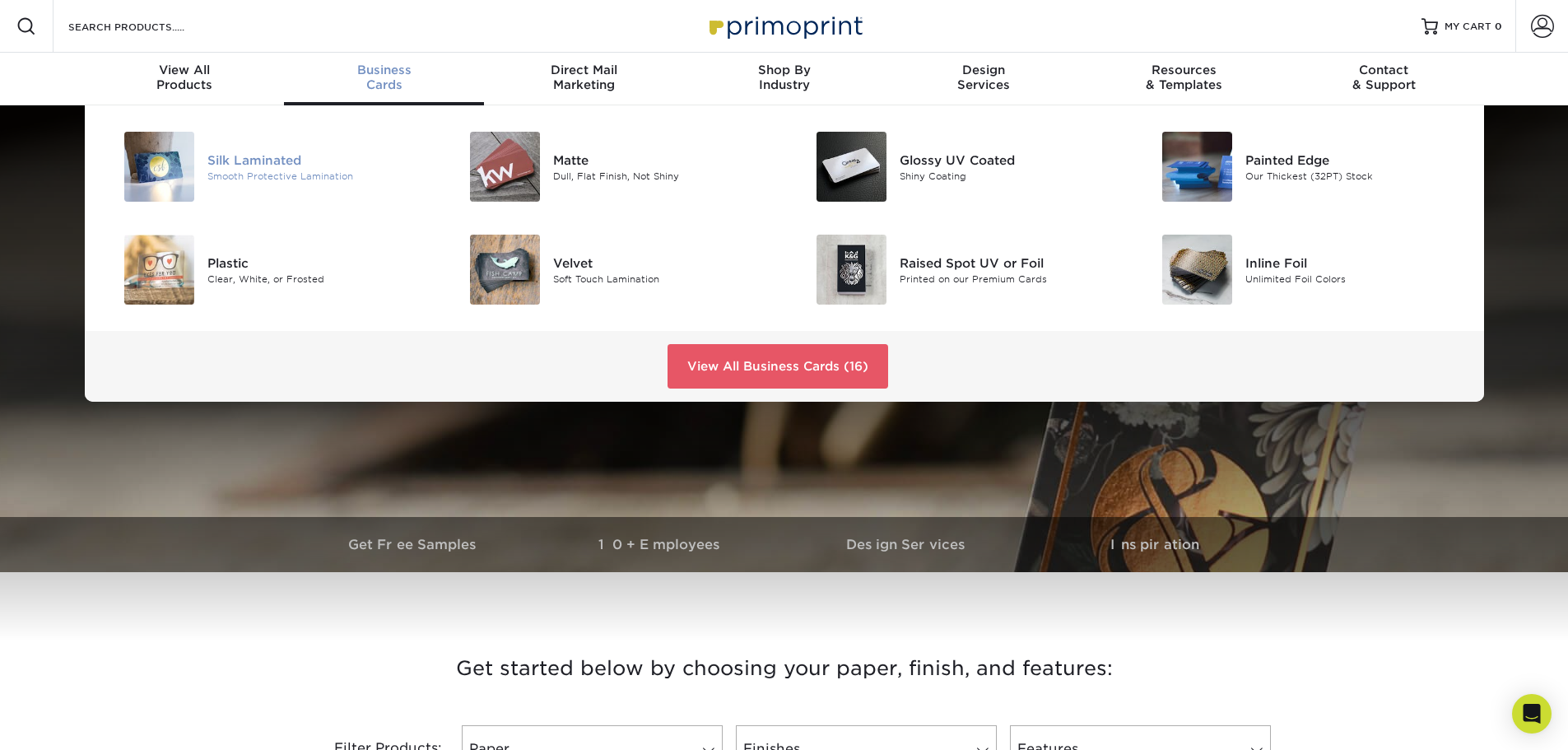
click at [244, 181] on div "Smooth Protective Lamination" at bounding box center [316, 176] width 218 height 14
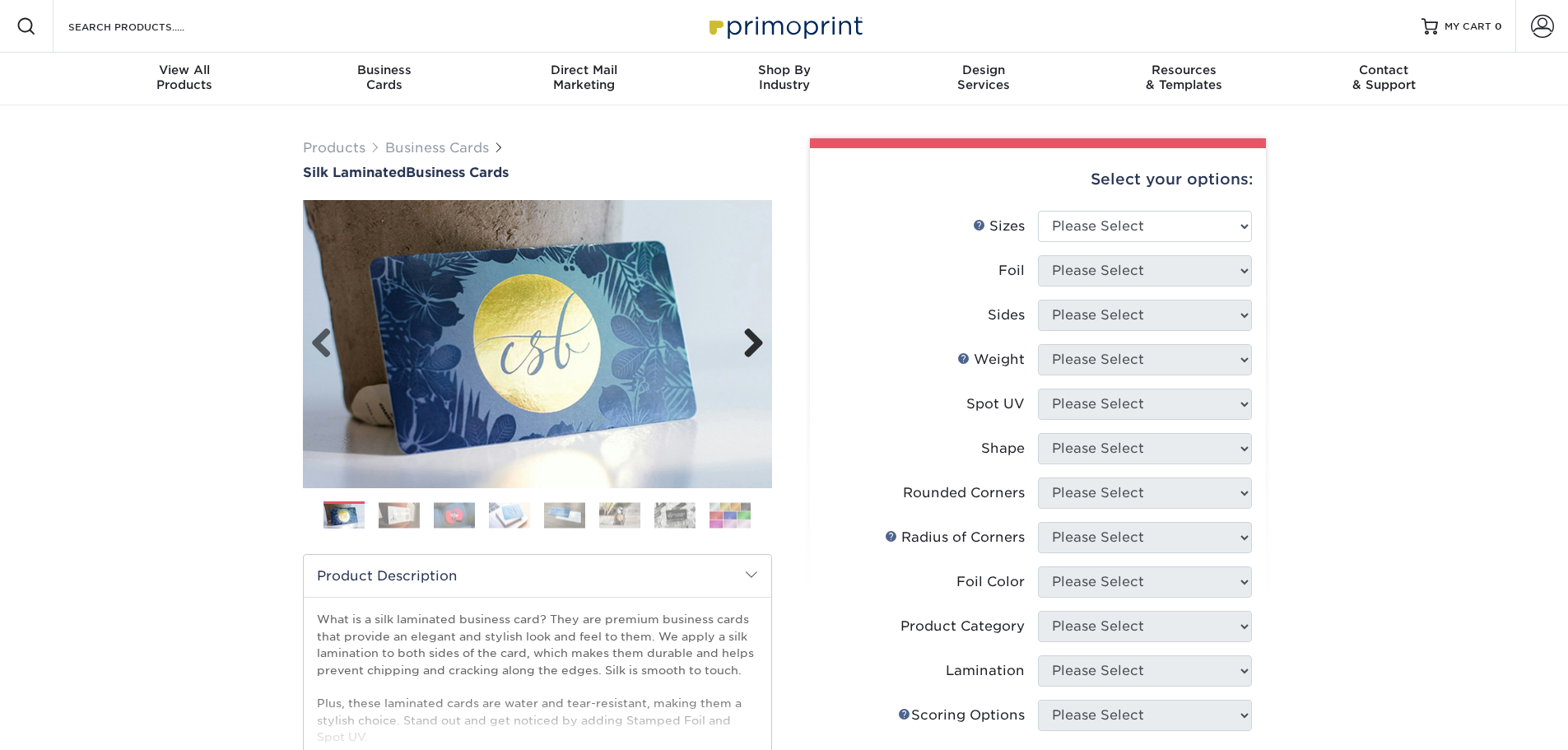
click at [756, 349] on link "Next" at bounding box center [747, 343] width 33 height 33
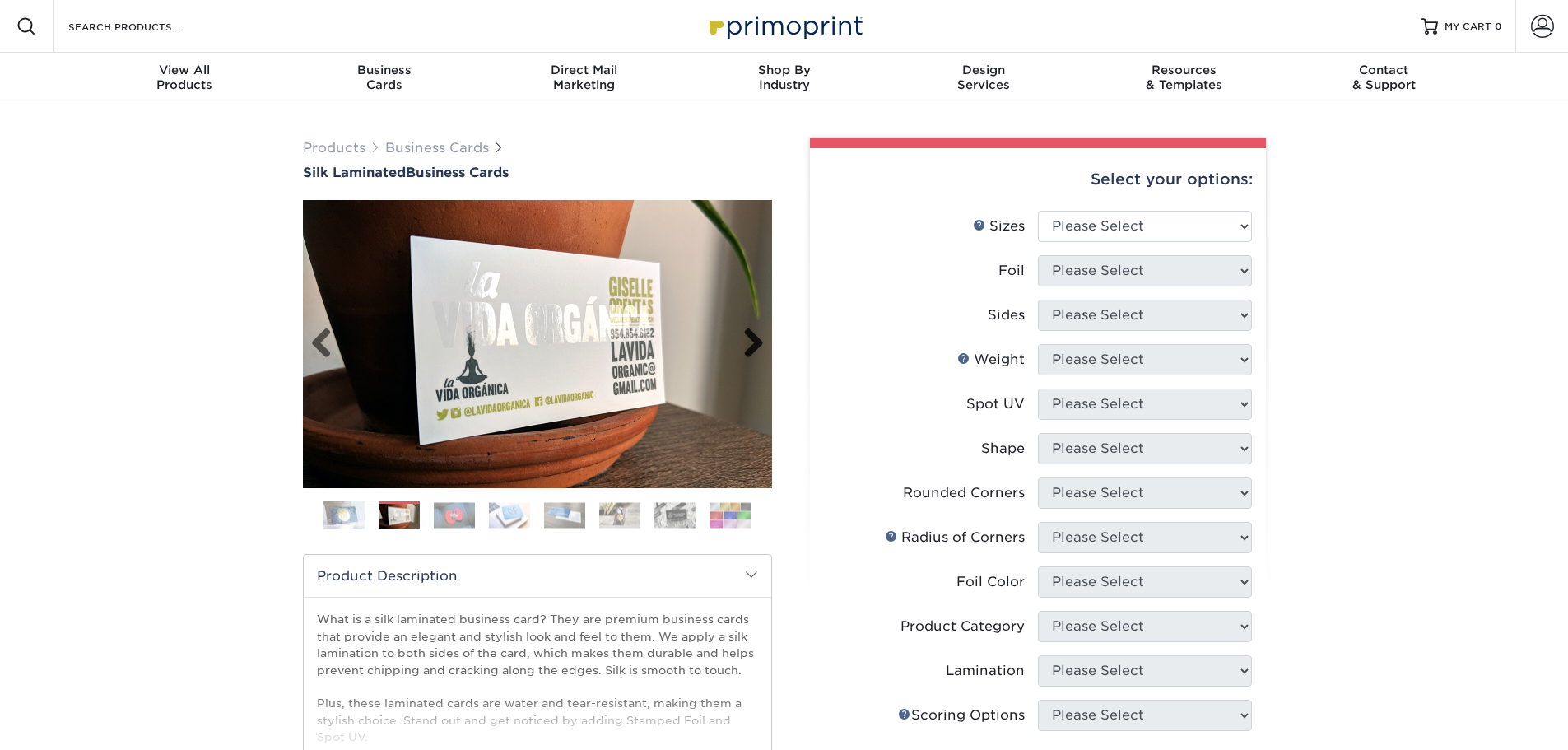
click at [743, 331] on link "Next" at bounding box center [747, 343] width 33 height 33
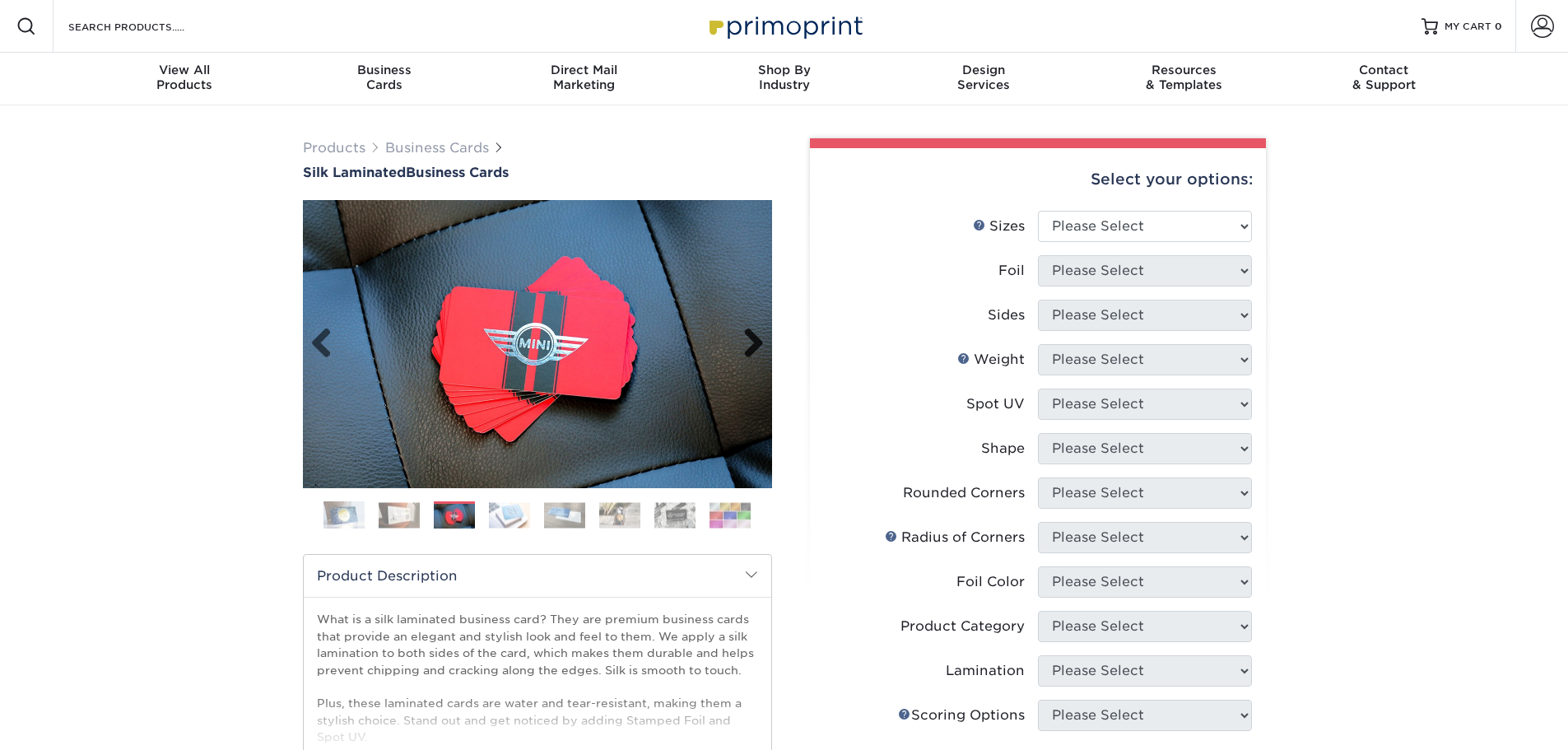
click at [743, 331] on link "Next" at bounding box center [747, 343] width 33 height 33
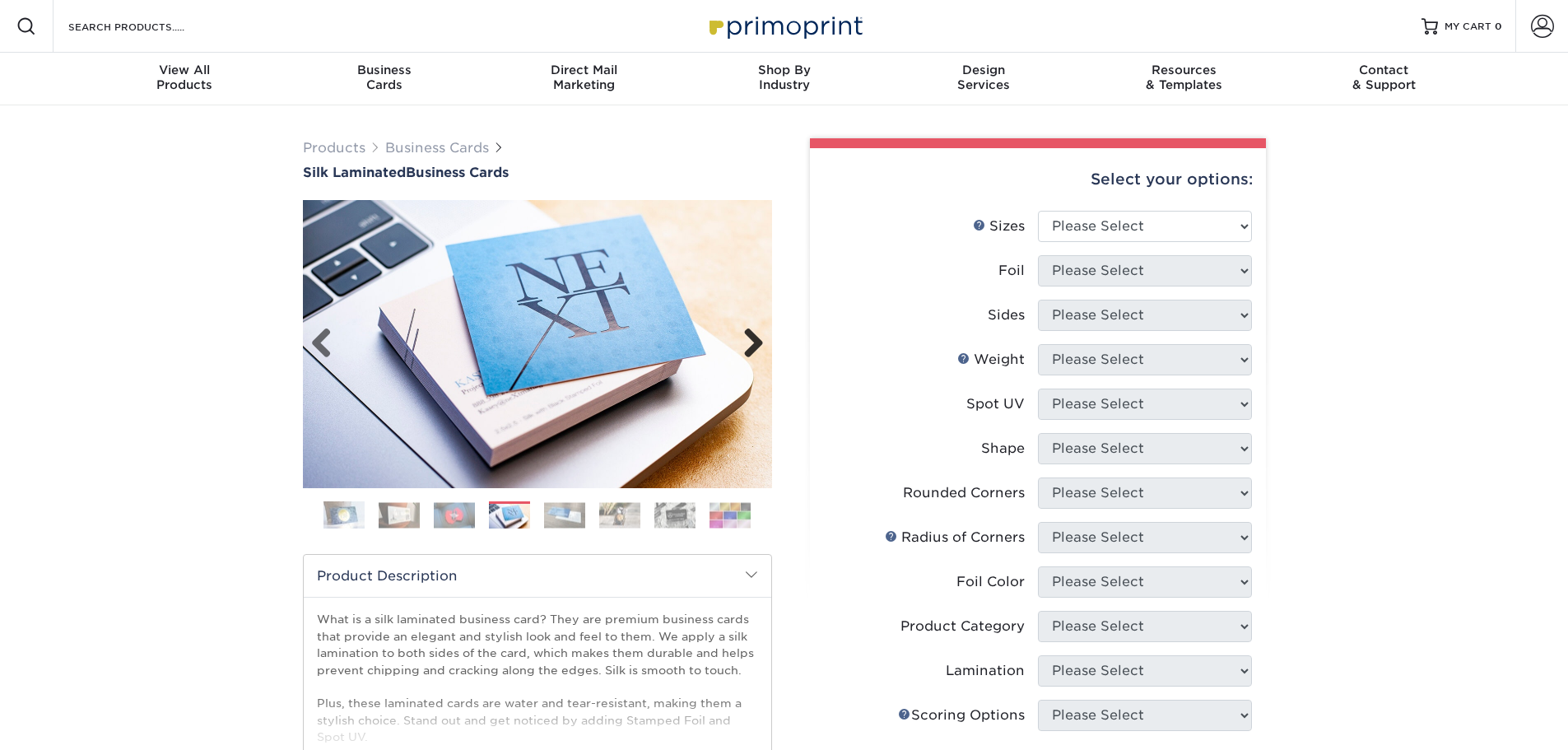
click at [743, 331] on link "Next" at bounding box center [747, 343] width 33 height 33
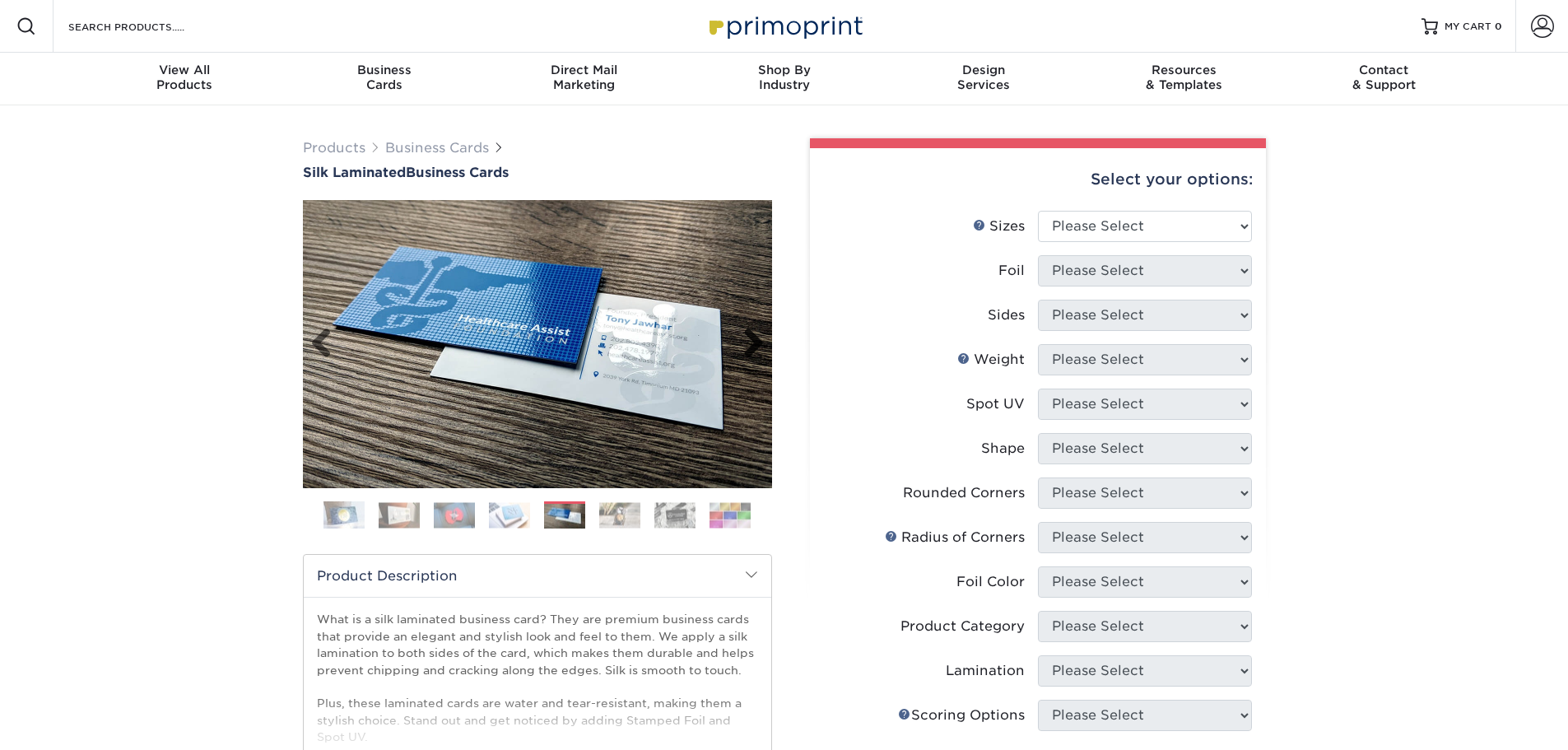
click at [743, 331] on link "Next" at bounding box center [747, 343] width 33 height 33
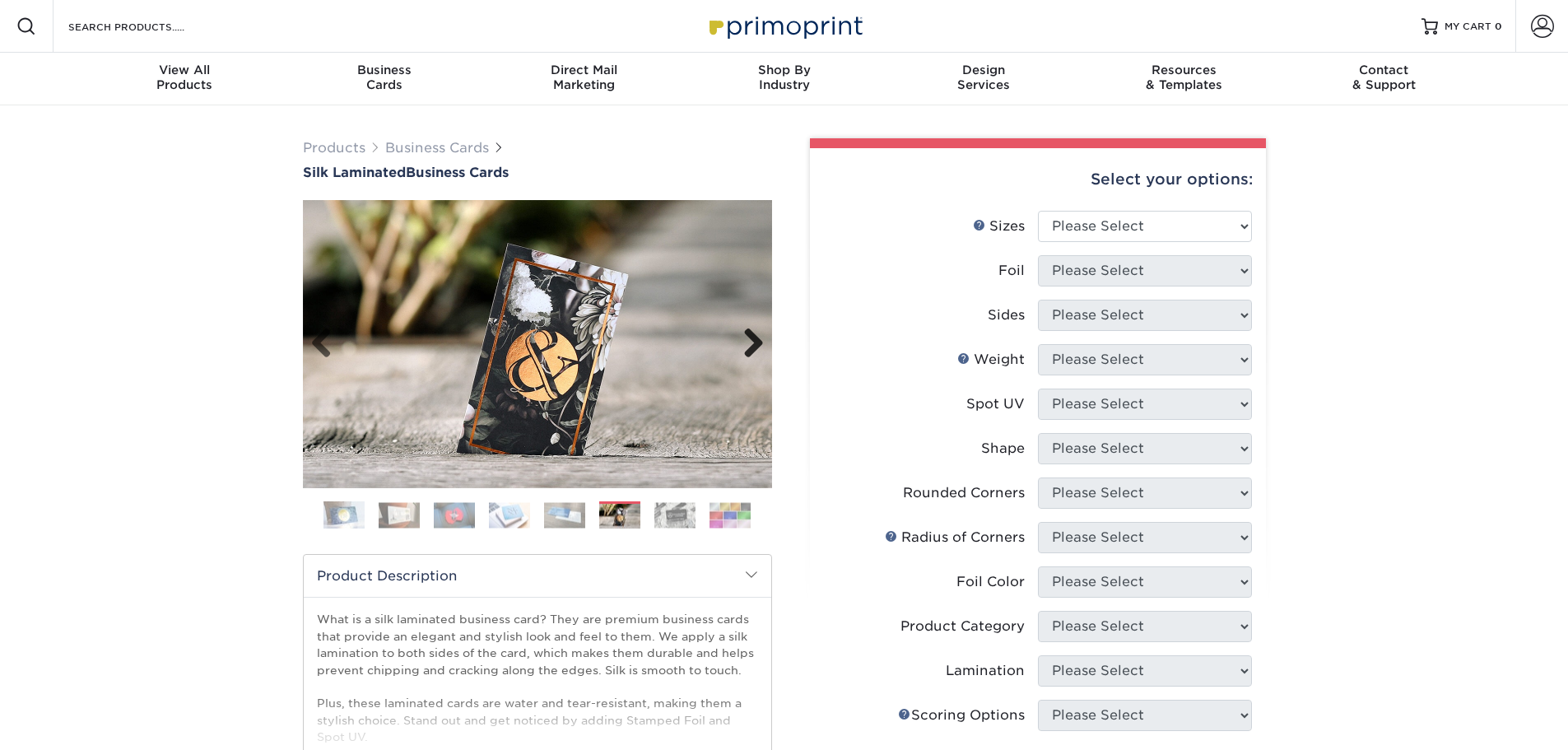
click at [743, 331] on link "Next" at bounding box center [747, 343] width 33 height 33
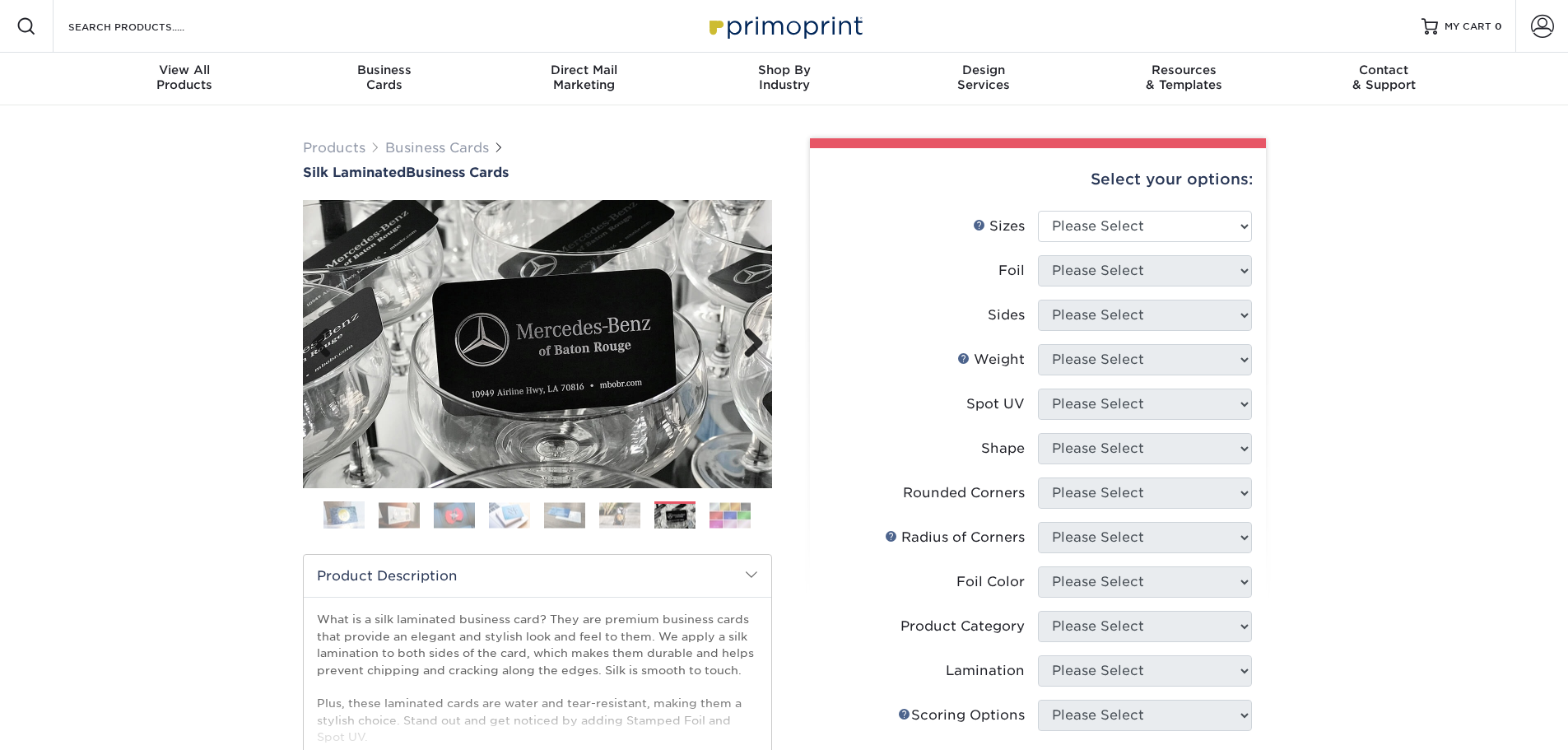
click at [743, 331] on link "Next" at bounding box center [747, 343] width 33 height 33
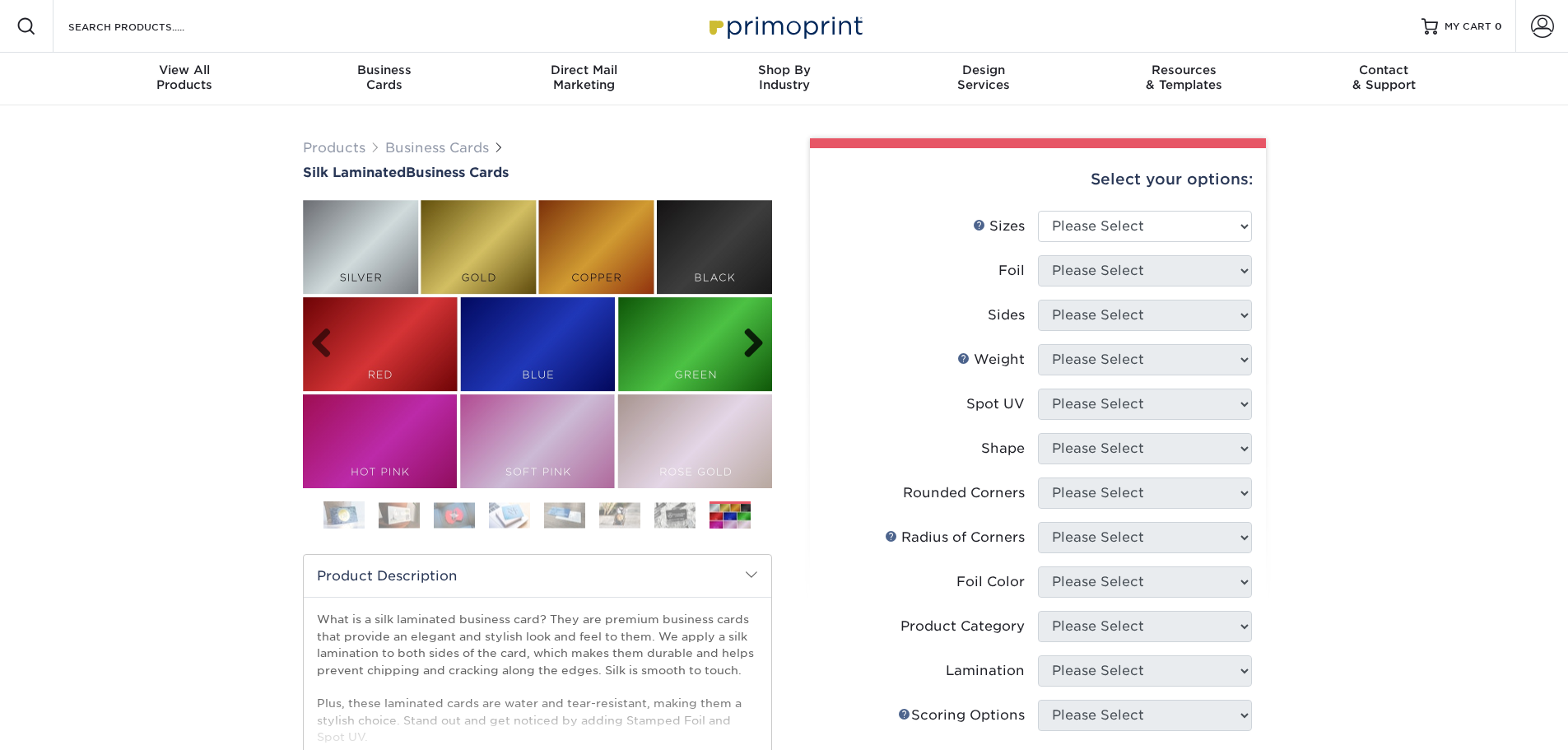
click at [743, 331] on link "Next" at bounding box center [747, 343] width 33 height 33
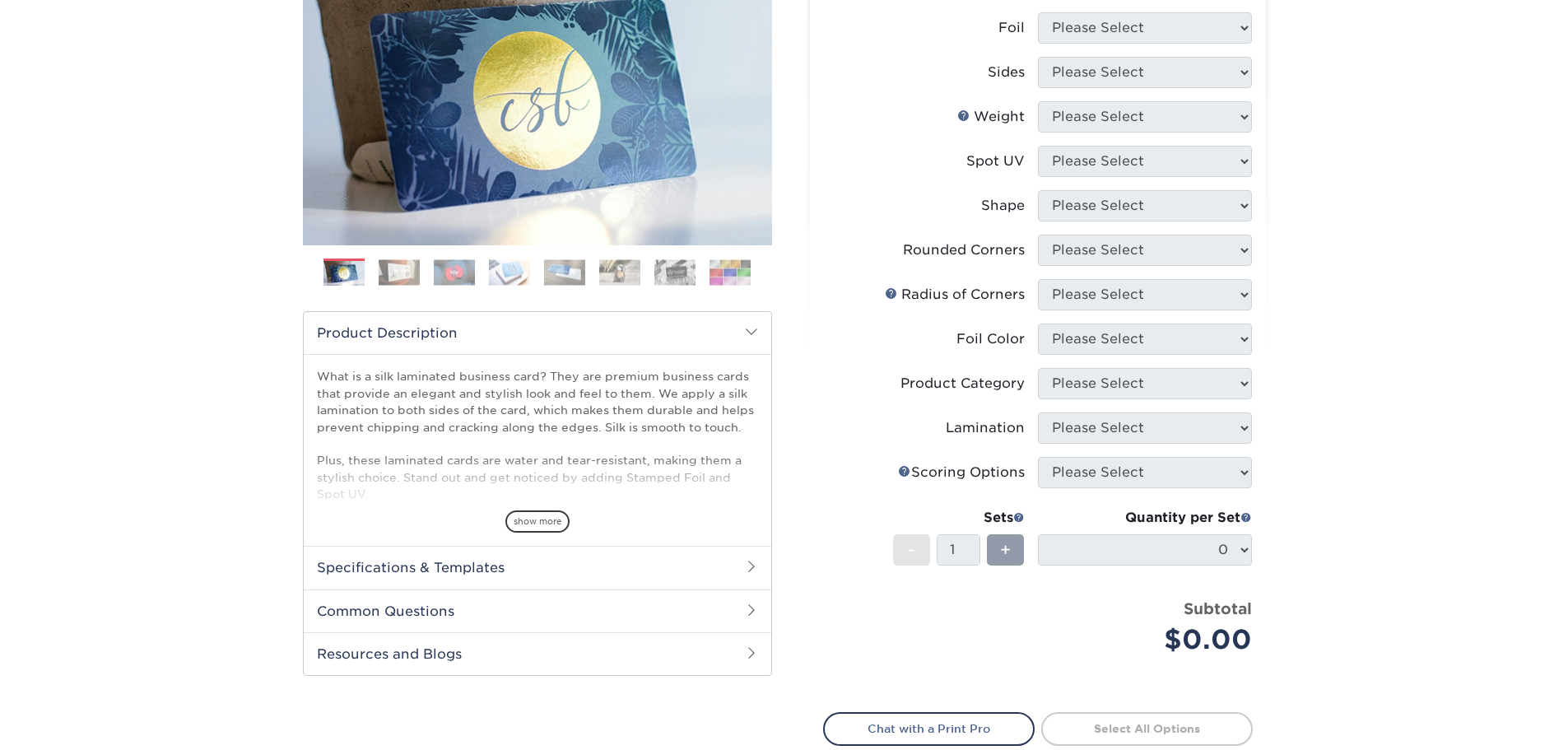
scroll to position [247, 0]
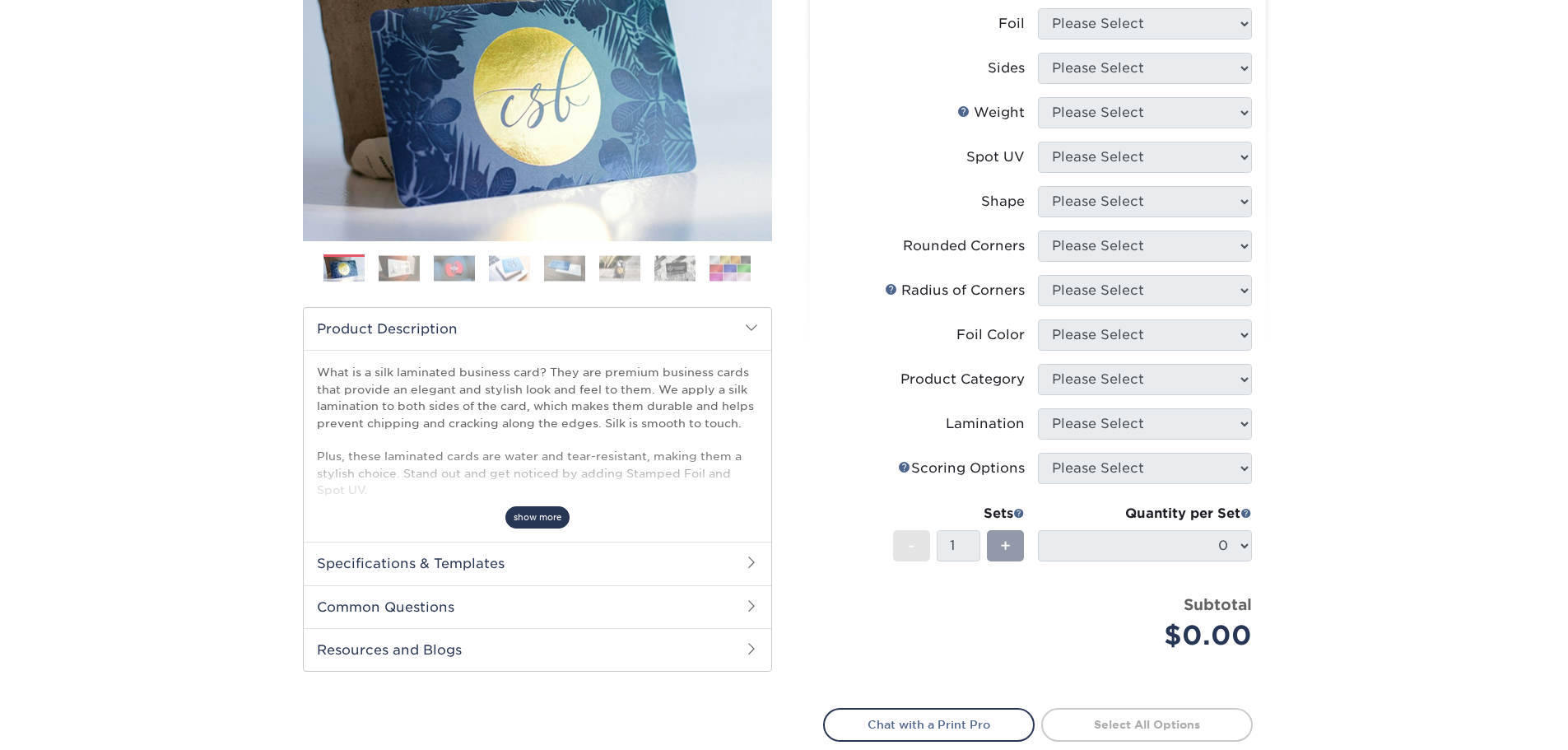
click at [539, 516] on span "show more" at bounding box center [538, 518] width 65 height 22
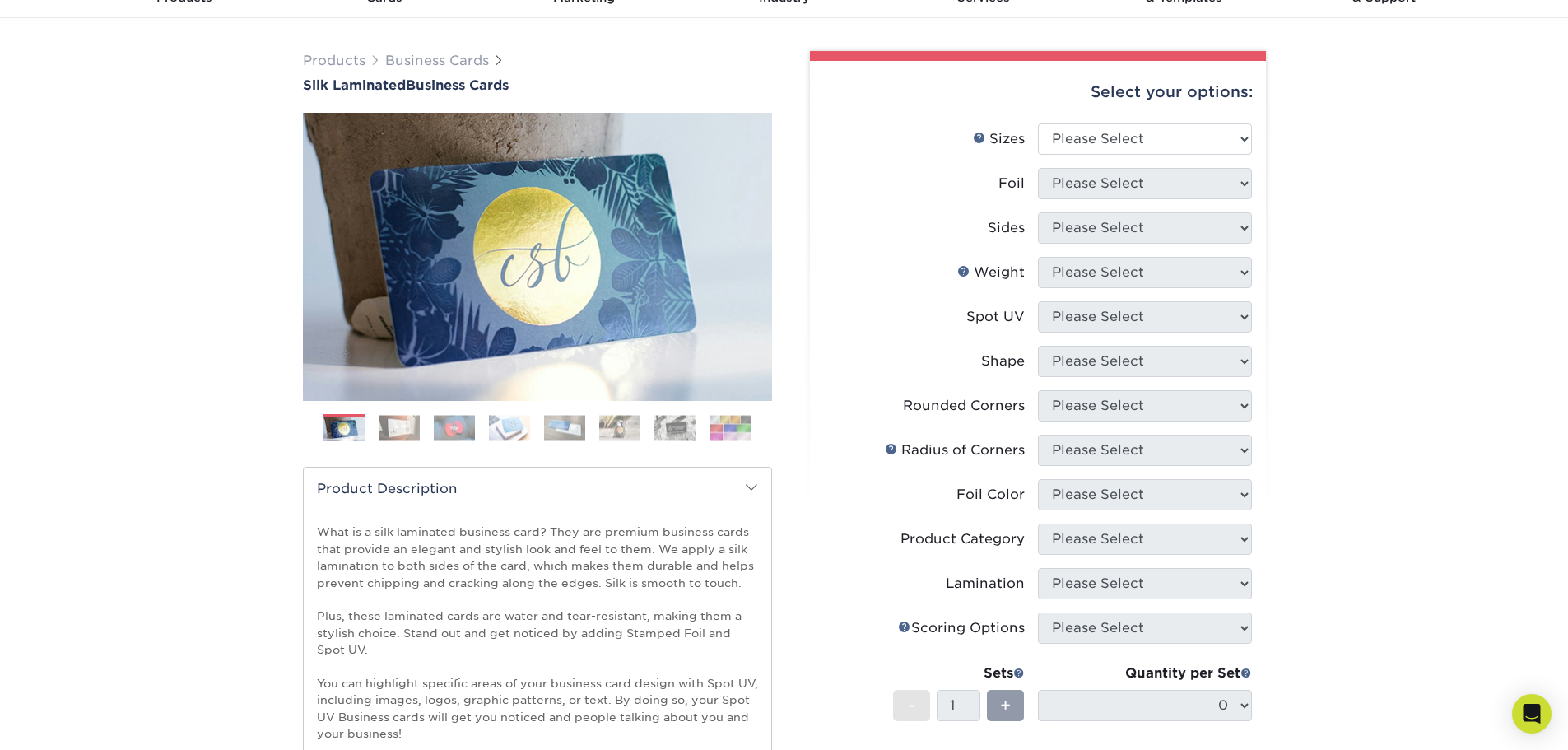
scroll to position [82, 0]
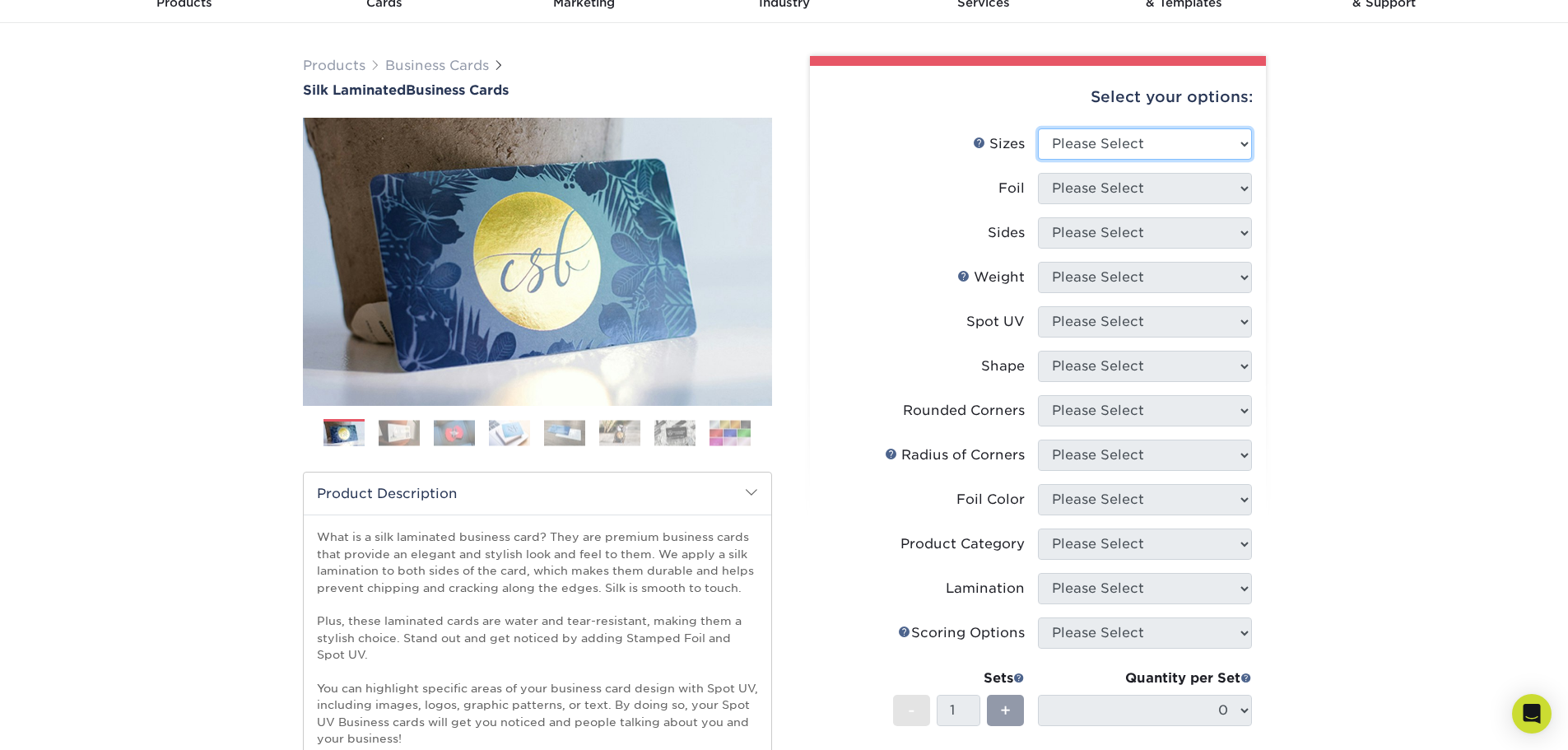
click at [1079, 154] on select "Please Select 1.5" x 3.5" - Mini 1.75" x 3.5" - Mini 2" x 2" - Square 2" x 3" -…" at bounding box center [1144, 143] width 214 height 31
select select "2.00x3.50"
click at [1038, 128] on select "Please Select 1.5" x 3.5" - Mini 1.75" x 3.5" - Mini 2" x 2" - Square 2" x 3" -…" at bounding box center [1144, 143] width 214 height 31
click at [1084, 185] on select "Please Select Yes No" at bounding box center [1144, 188] width 214 height 31
select select "1"
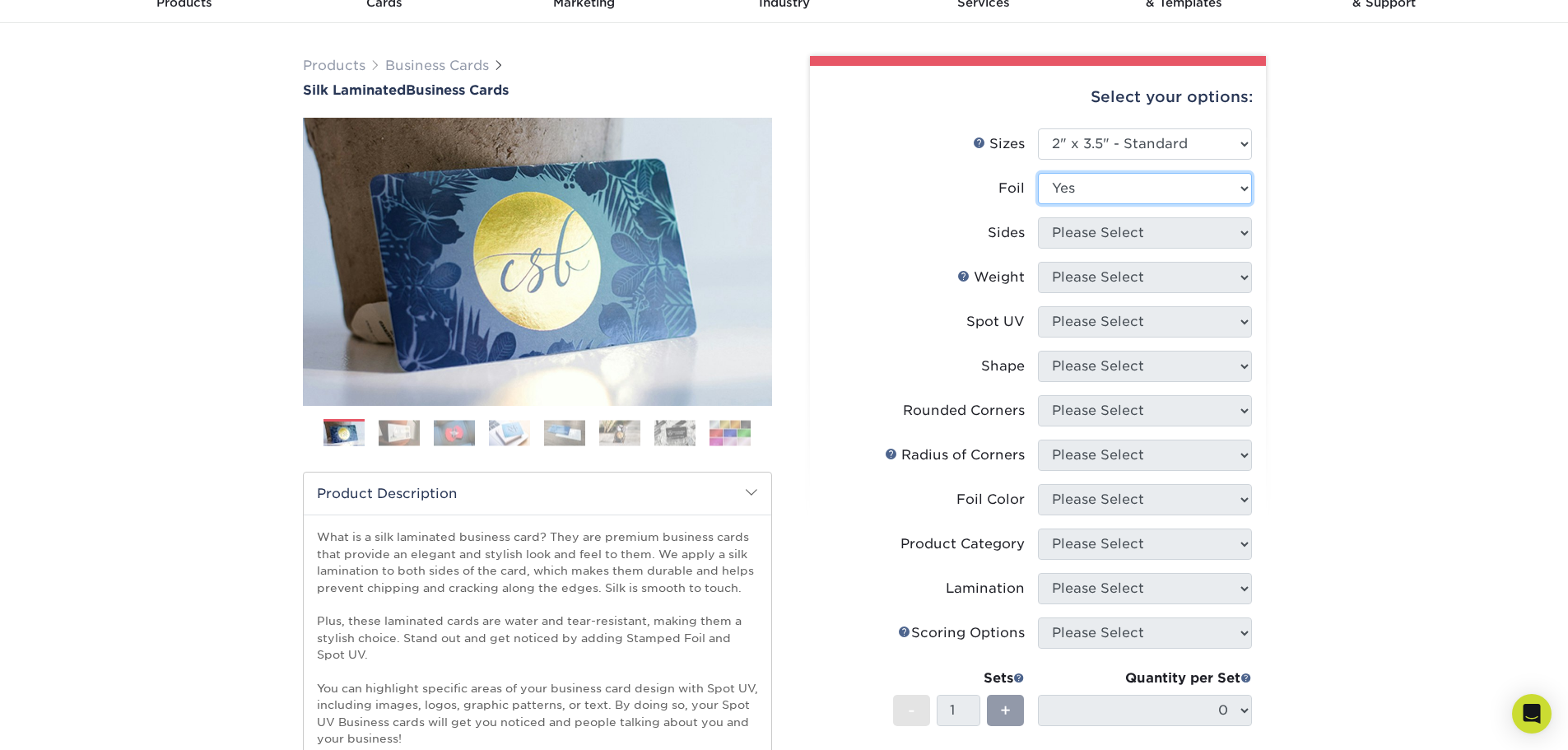
click at [1038, 173] on select "Please Select Yes No" at bounding box center [1144, 188] width 214 height 31
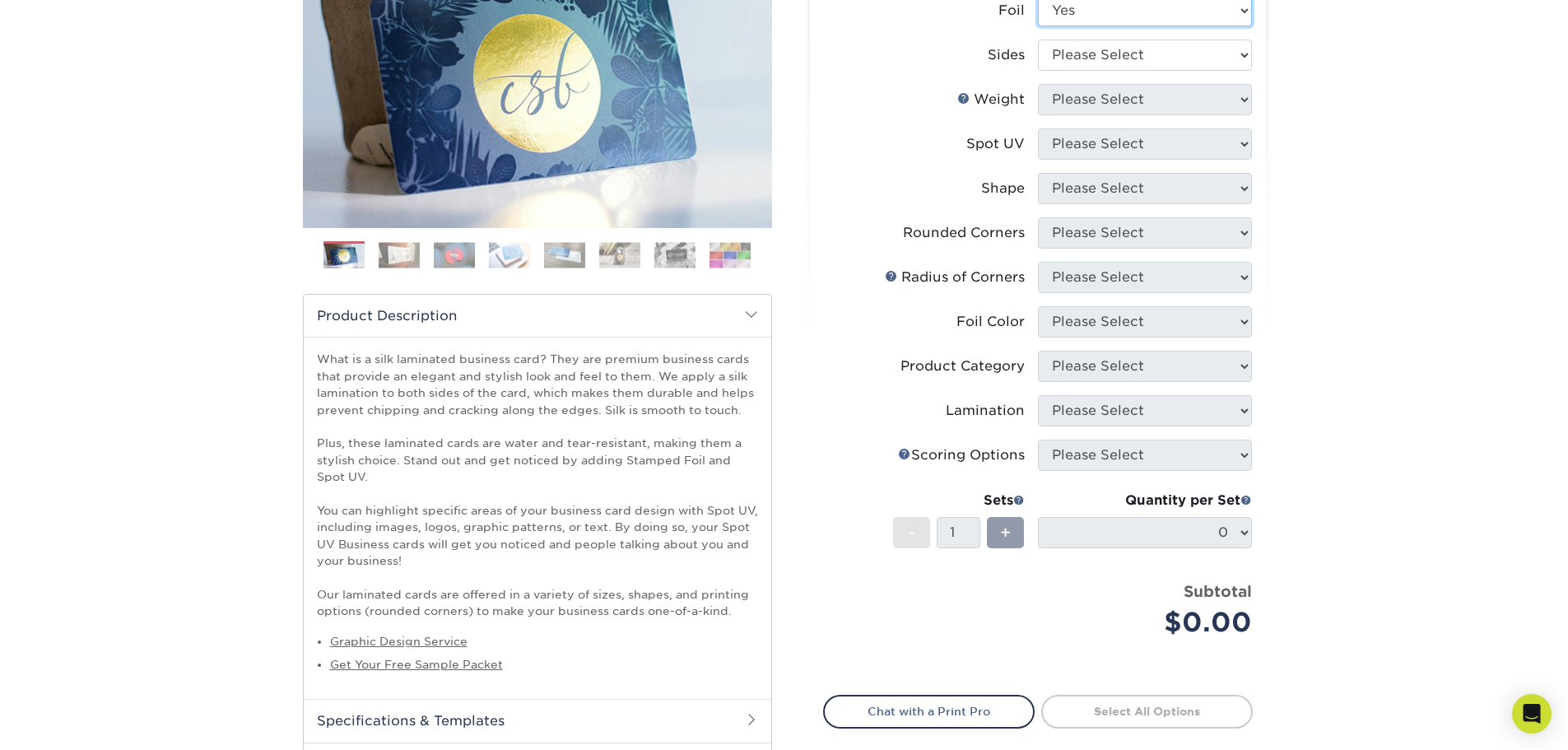
scroll to position [165, 0]
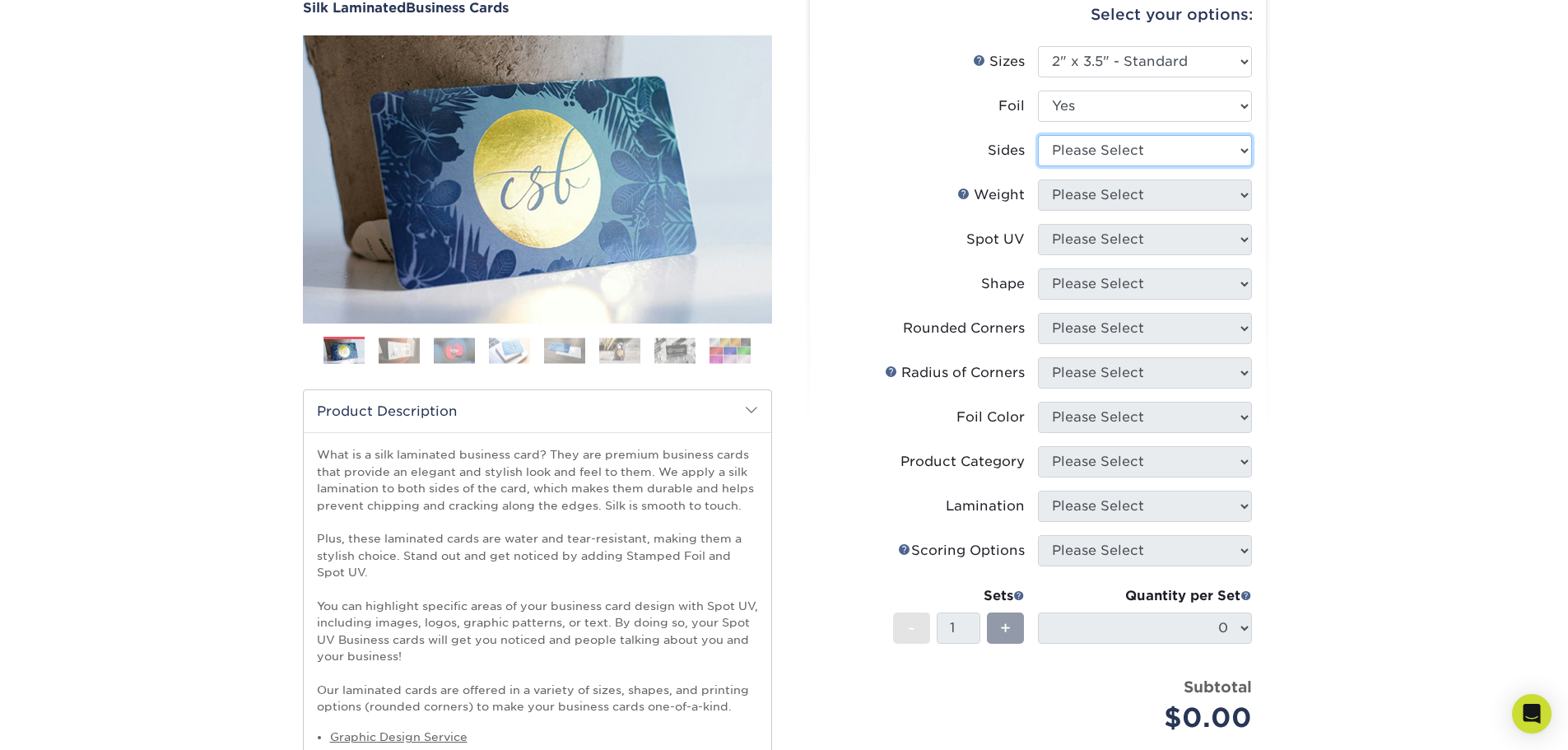
click at [1157, 155] on select "Please Select Print Both Sides - Foil Both Sides Print Both Sides - Foil Front …" at bounding box center [1144, 150] width 214 height 31
select select "34527644-b4fd-4ffb-9092-1318eefcd9d9"
click at [1038, 135] on select "Please Select Print Both Sides - Foil Both Sides Print Both Sides - Foil Front …" at bounding box center [1144, 150] width 214 height 31
click at [1168, 207] on select "Please Select 16PT" at bounding box center [1144, 195] width 214 height 31
select select "16PT"
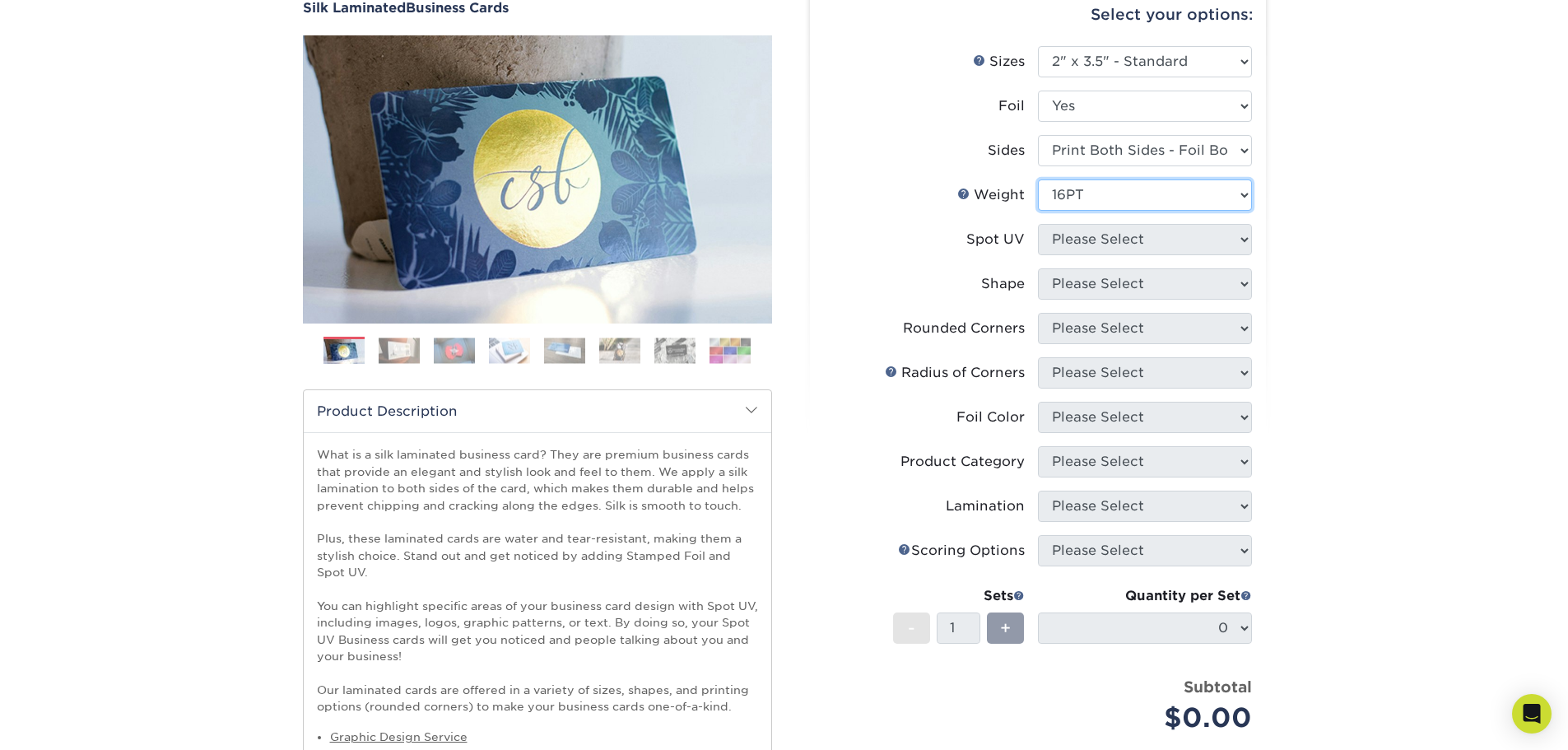
click at [1038, 180] on select "Please Select 16PT" at bounding box center [1144, 195] width 214 height 31
click at [1156, 241] on select "Please Select No Spot UV Front and Back (Both Sides) Front Only Back Only" at bounding box center [1144, 239] width 214 height 31
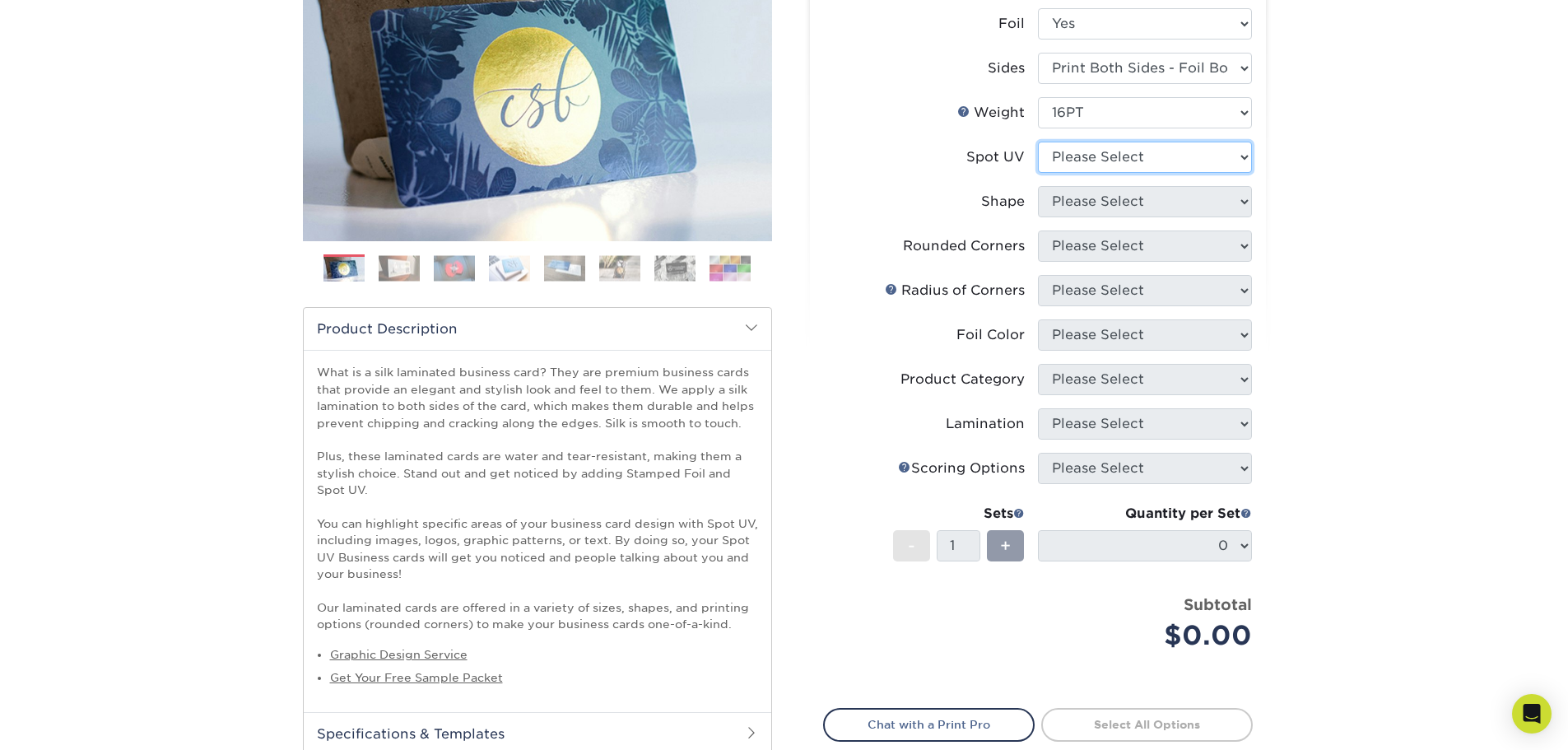
click at [1075, 162] on select "Please Select No Spot UV Front and Back (Both Sides) Front Only Back Only" at bounding box center [1144, 156] width 214 height 31
select select "1"
click at [1038, 141] on select "Please Select No Spot UV Front and Back (Both Sides) Front Only Back Only" at bounding box center [1144, 156] width 214 height 31
click at [1093, 211] on select "Please Select Standard" at bounding box center [1144, 201] width 214 height 31
select select "standard"
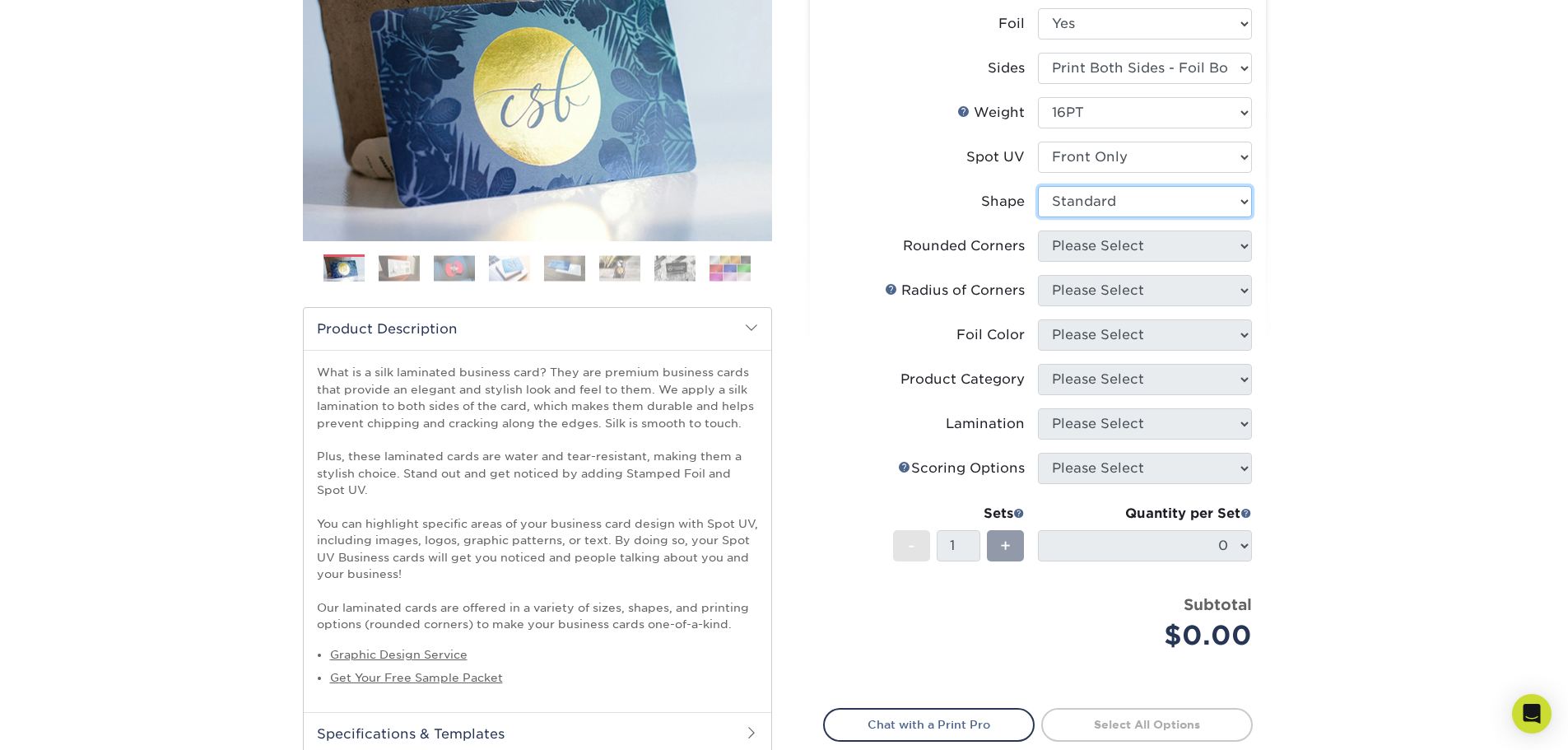
click at [1038, 186] on select "Please Select Standard" at bounding box center [1144, 201] width 214 height 31
click at [1093, 246] on select "Please Select Yes - Round 2 Corners Yes - Round 4 Corners No" at bounding box center [1144, 246] width 214 height 31
select select "0"
click at [1038, 231] on select "Please Select Yes - Round 2 Corners Yes - Round 4 Corners No" at bounding box center [1144, 246] width 214 height 31
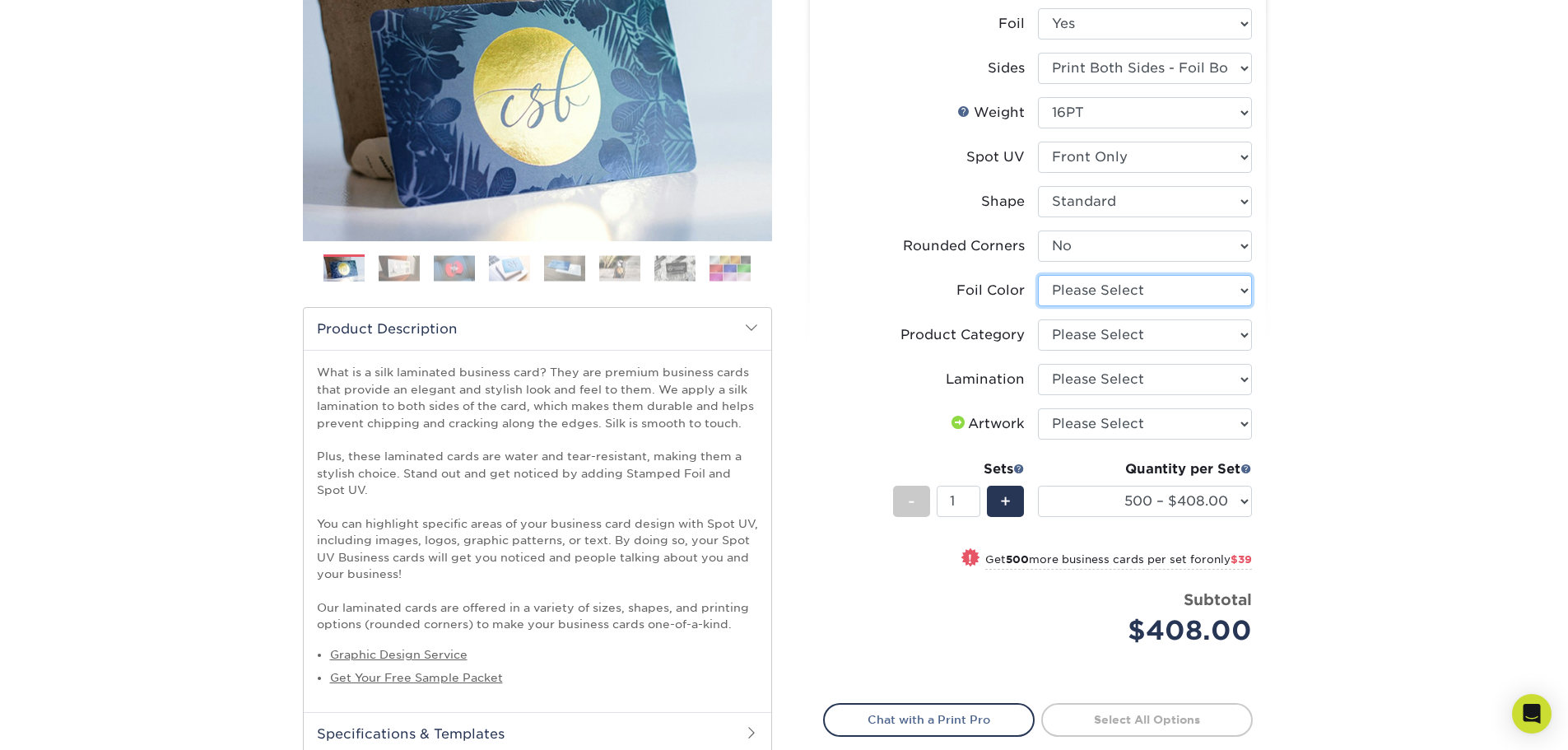
click at [1098, 300] on select "Please Select Silver Foil Black Foil Blue Foil Copper Foil Gold Foil Red Foil R…" at bounding box center [1144, 290] width 214 height 31
select select "acffa4a5-22f9-4585-ba3f-0adaa54b8c85"
click at [1038, 275] on select "Please Select Silver Foil Black Foil Blue Foil Copper Foil Gold Foil Red Foil R…" at bounding box center [1144, 290] width 214 height 31
click at [1090, 340] on select "Please Select Business Cards" at bounding box center [1144, 335] width 214 height 31
select select "3b5148f1-0588-4f88-a218-97bcfdce65c1"
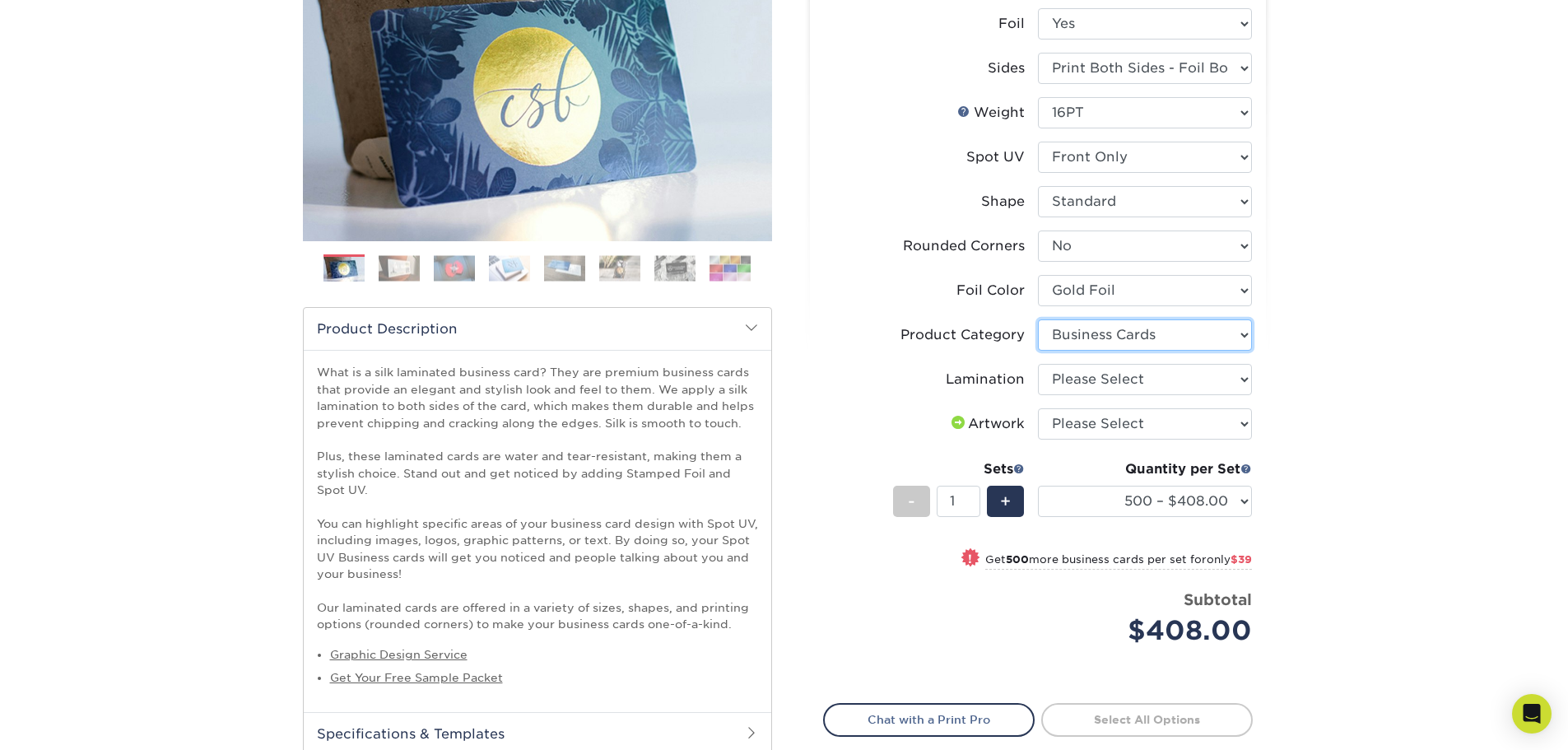
click at [1038, 320] on select "Please Select Business Cards" at bounding box center [1144, 335] width 214 height 31
click at [1097, 372] on select "Please Select Silk" at bounding box center [1144, 379] width 214 height 31
select select "ccacb42f-45f7-42d3-bbd3-7c8421cf37f0"
click at [1038, 364] on select "Please Select Silk" at bounding box center [1144, 379] width 214 height 31
click at [1086, 421] on select "Please Select I will upload files I need a design - $100" at bounding box center [1144, 424] width 214 height 31
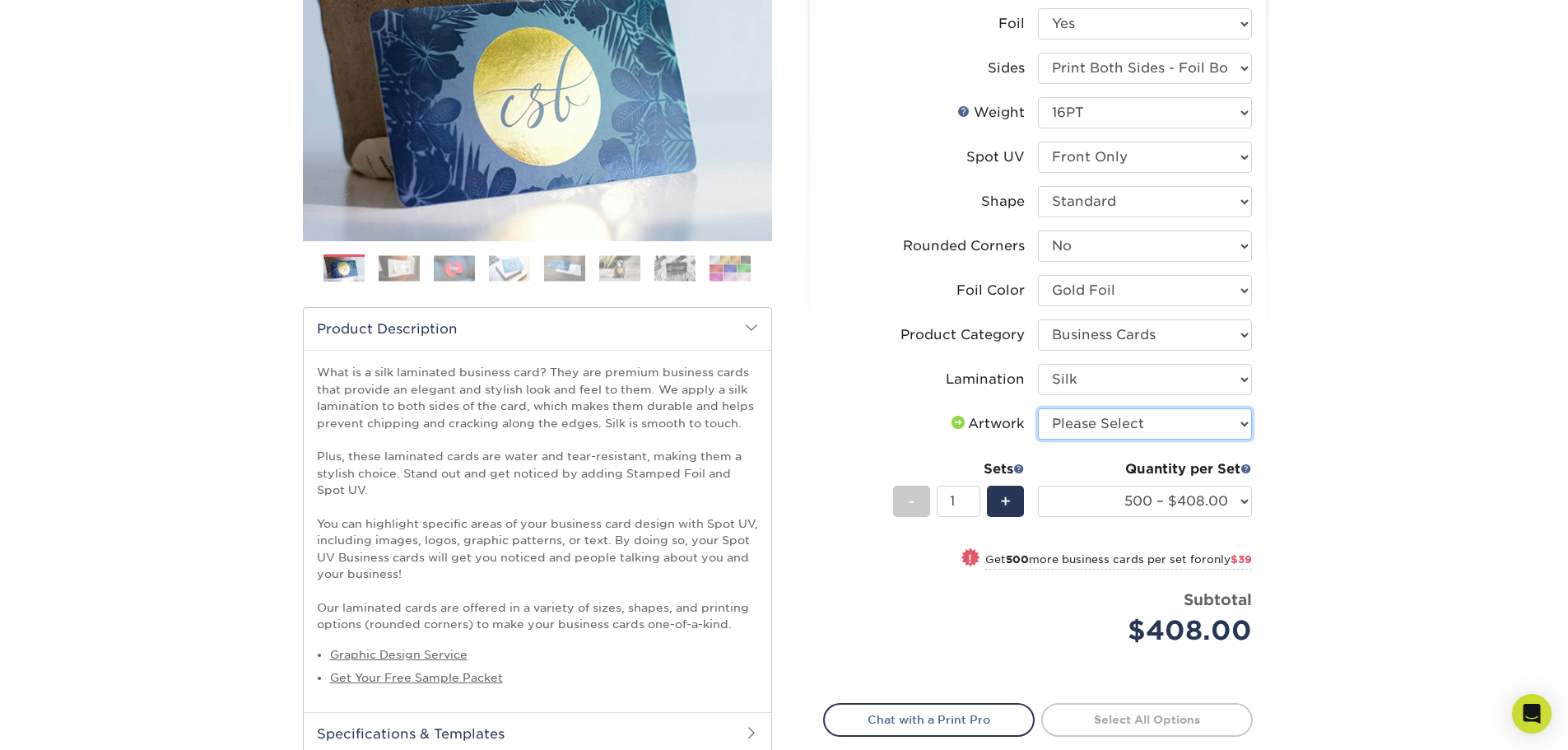
select select "upload"
click at [1038, 409] on select "Please Select I will upload files I need a design - $100" at bounding box center [1144, 424] width 214 height 31
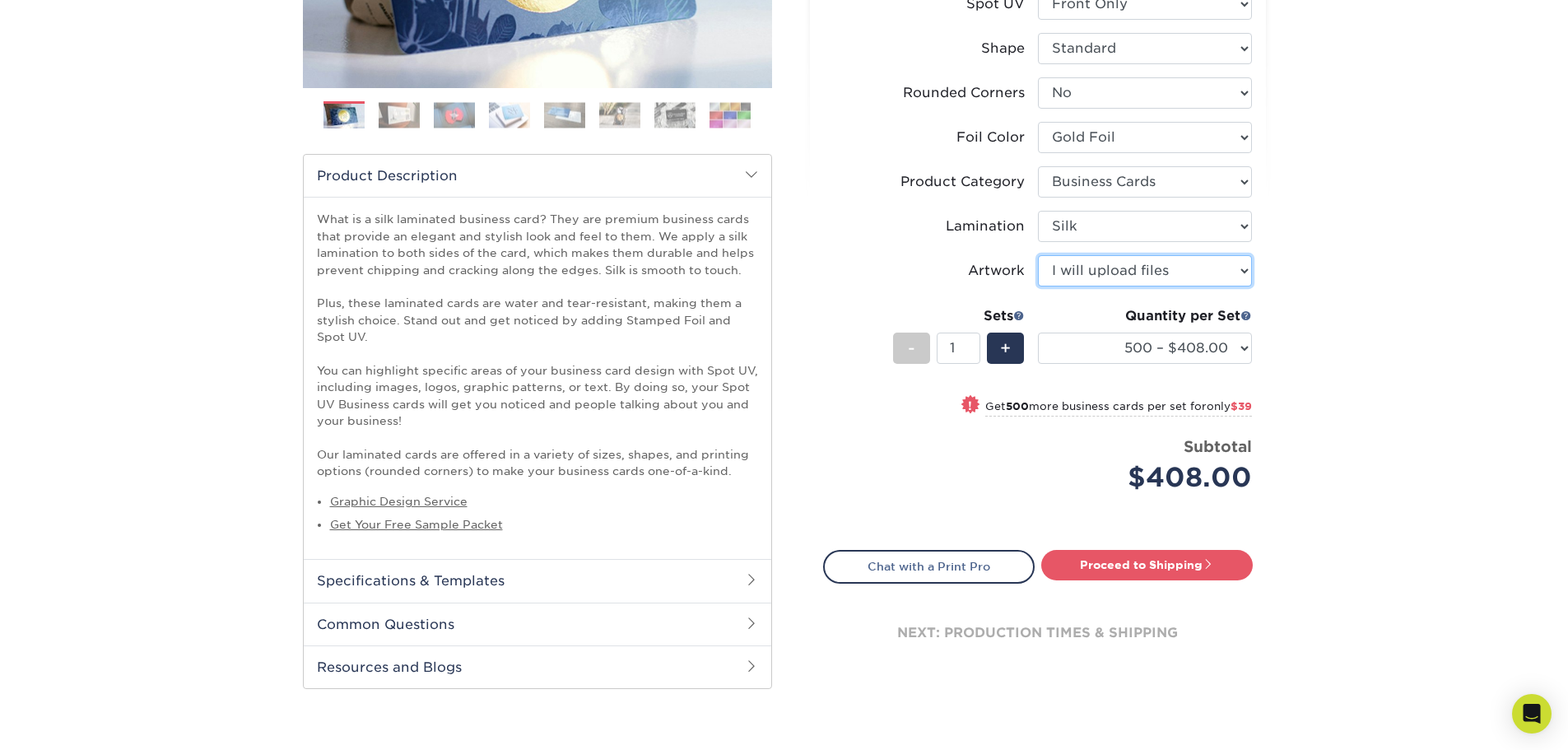
scroll to position [411, 0]
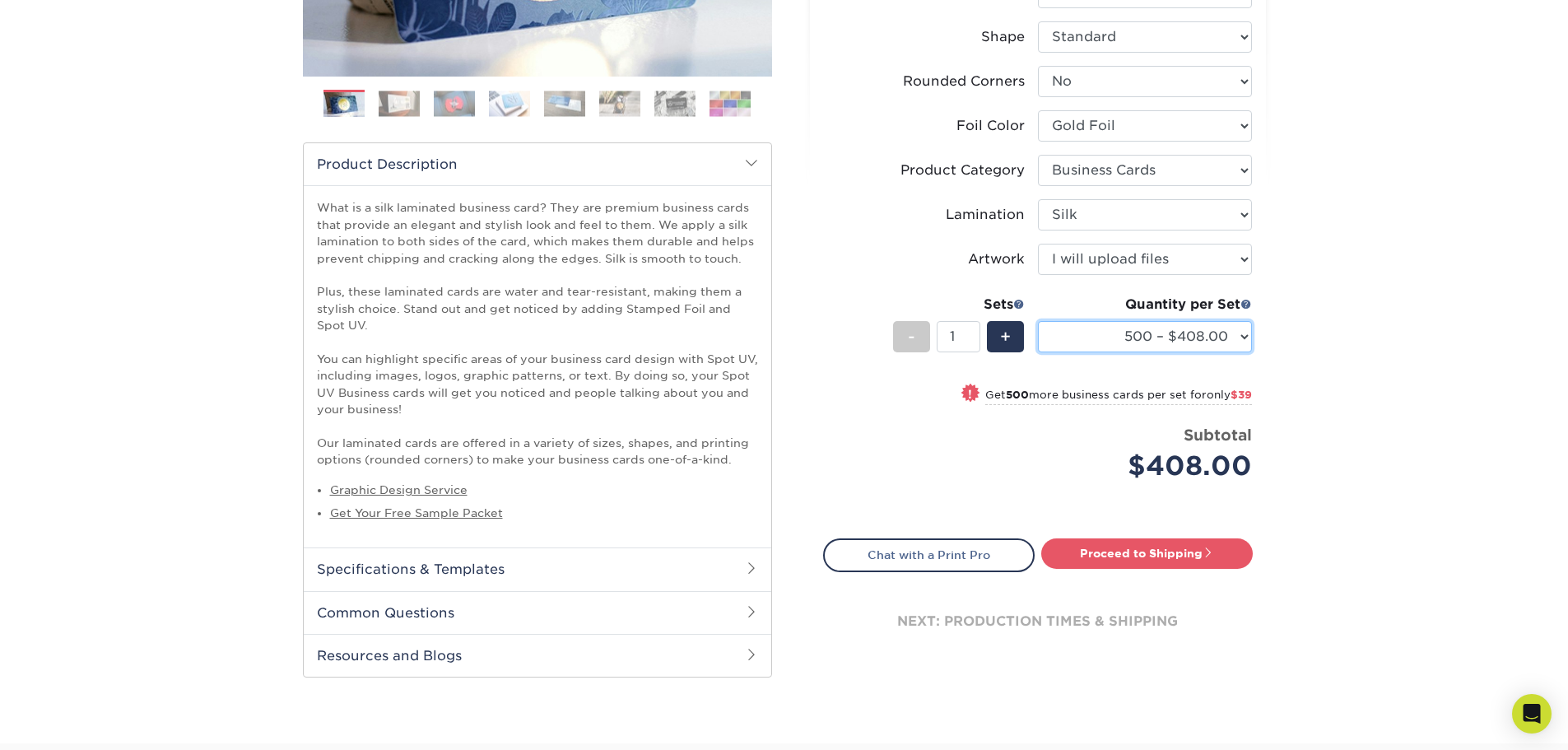
click at [1086, 335] on select "500 – $408.00 1000 – $447.00 2500 – $1071.00 5000 – $1880.00" at bounding box center [1144, 336] width 214 height 31
click at [1136, 335] on select "500 – $408.00 1000 – $447.00 2500 – $1071.00 5000 – $1880.00" at bounding box center [1144, 336] width 214 height 31
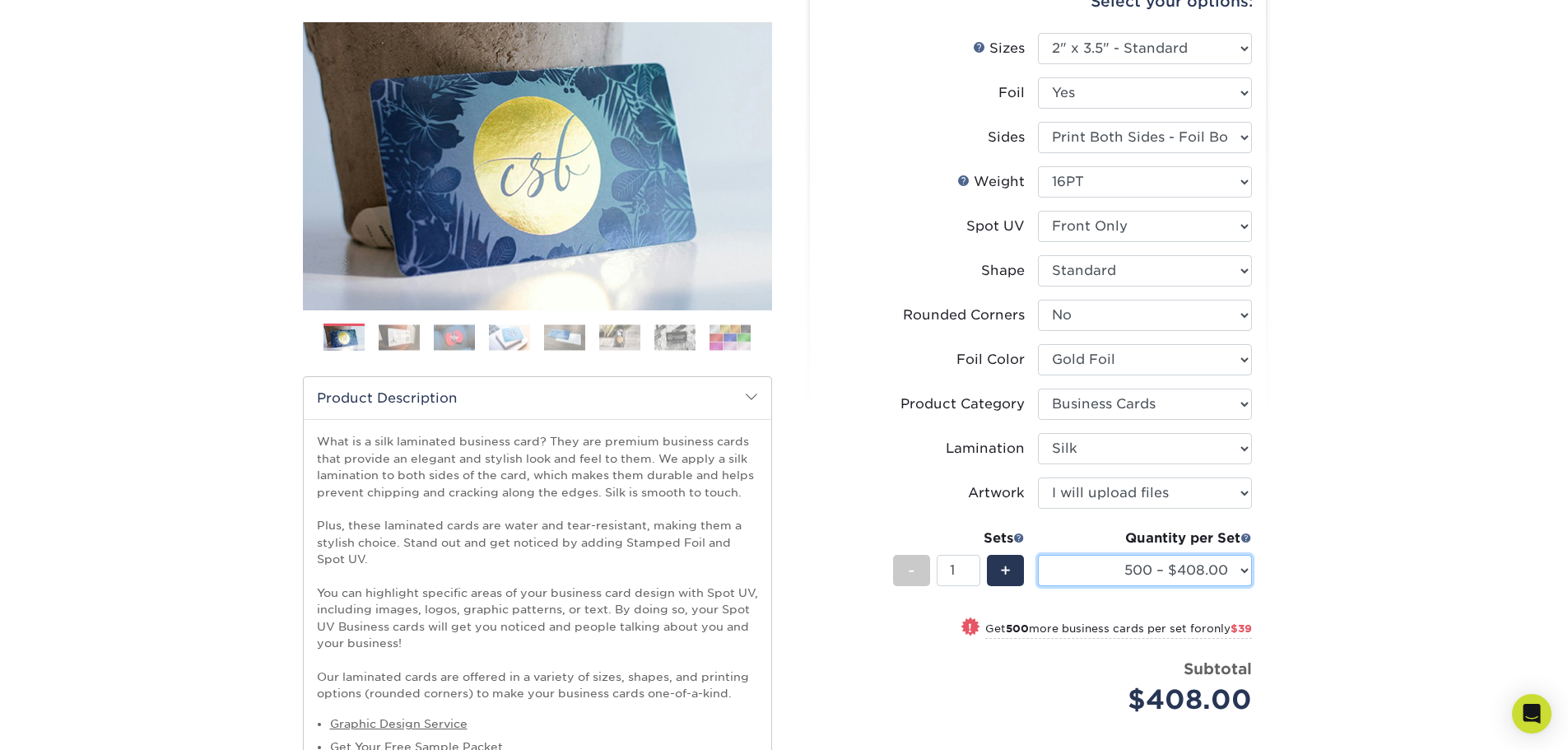
scroll to position [0, 0]
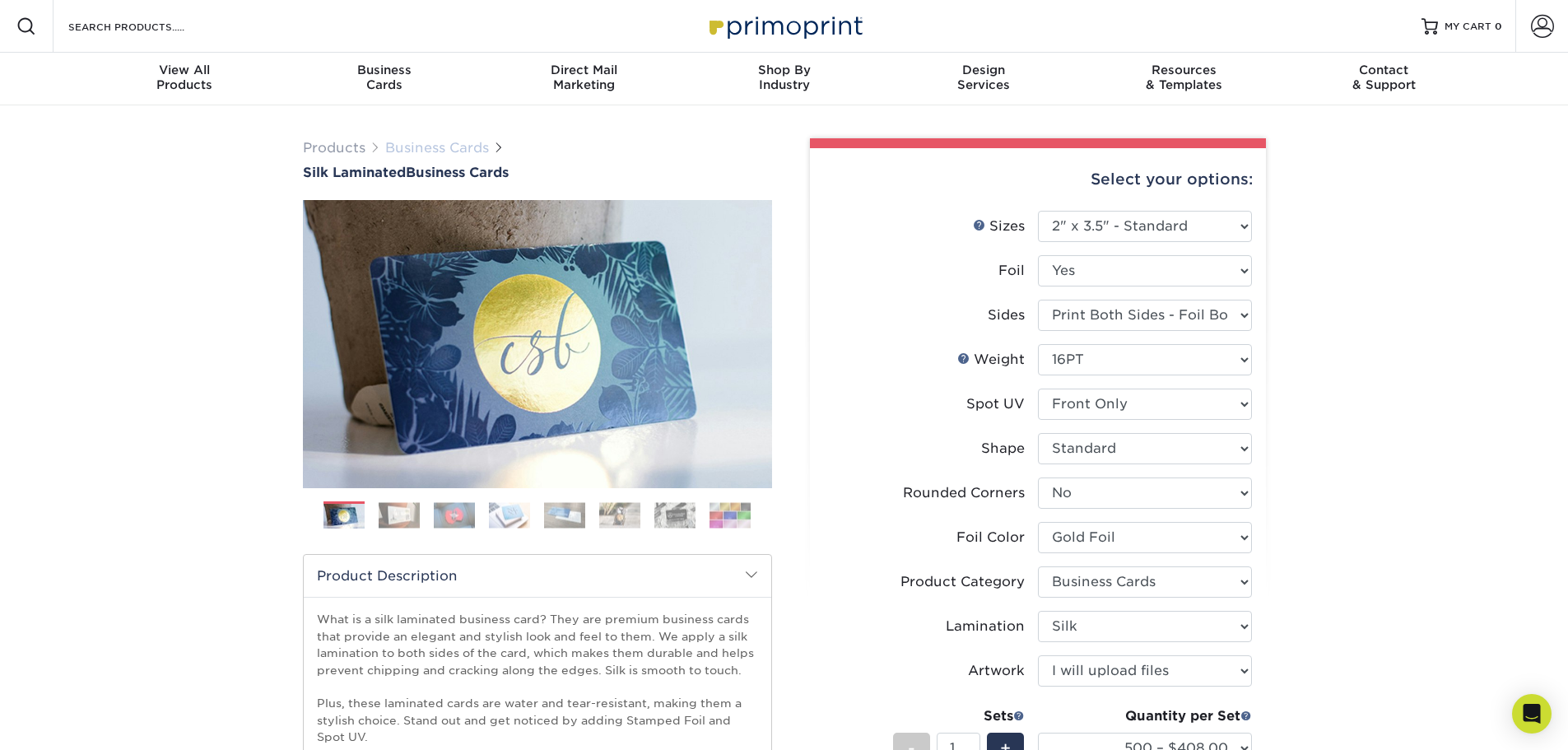
click at [424, 151] on link "Business Cards" at bounding box center [437, 148] width 104 height 16
